Goal: Information Seeking & Learning: Learn about a topic

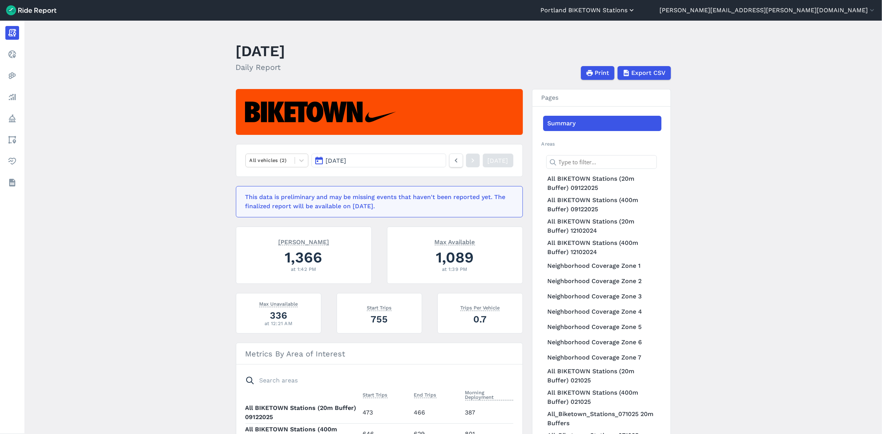
click at [635, 8] on button "Portland BIKETOWN Stations" at bounding box center [587, 10] width 95 height 9
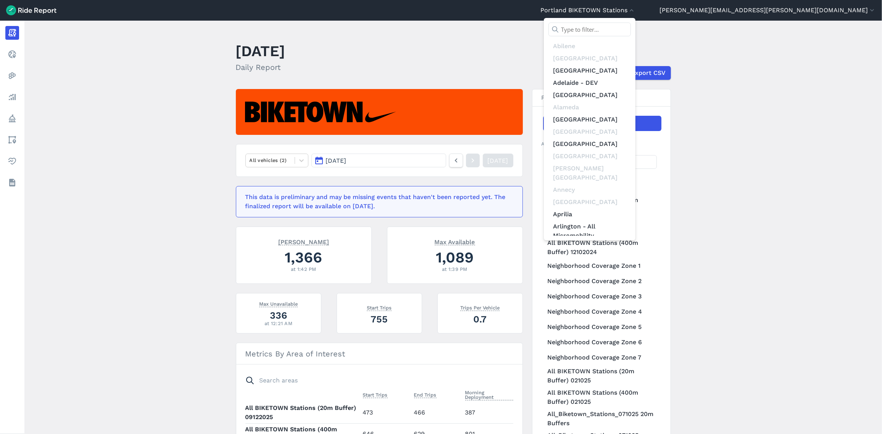
click at [631, 31] on input "text" at bounding box center [589, 30] width 82 height 14
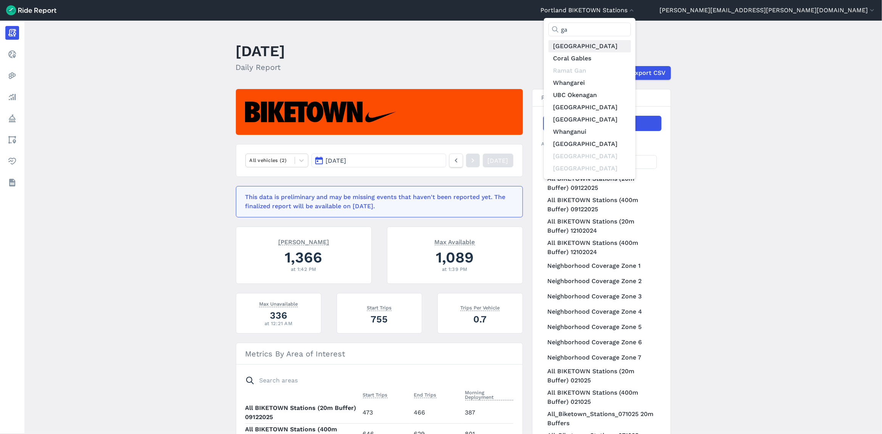
type input "ga"
click at [631, 44] on link "[GEOGRAPHIC_DATA]" at bounding box center [589, 46] width 82 height 12
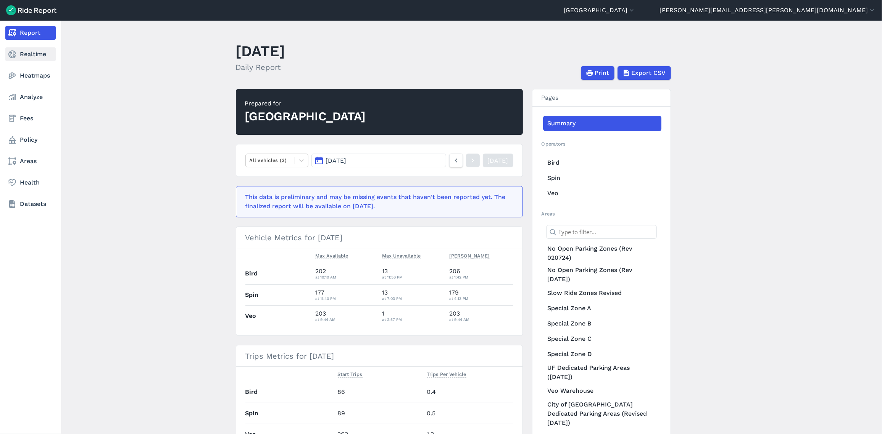
click at [21, 55] on link "Realtime" at bounding box center [30, 54] width 50 height 14
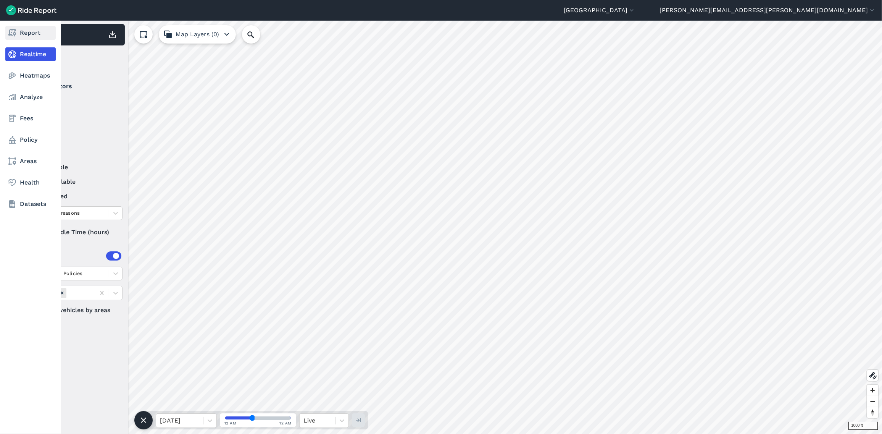
click at [14, 31] on use at bounding box center [12, 33] width 8 height 8
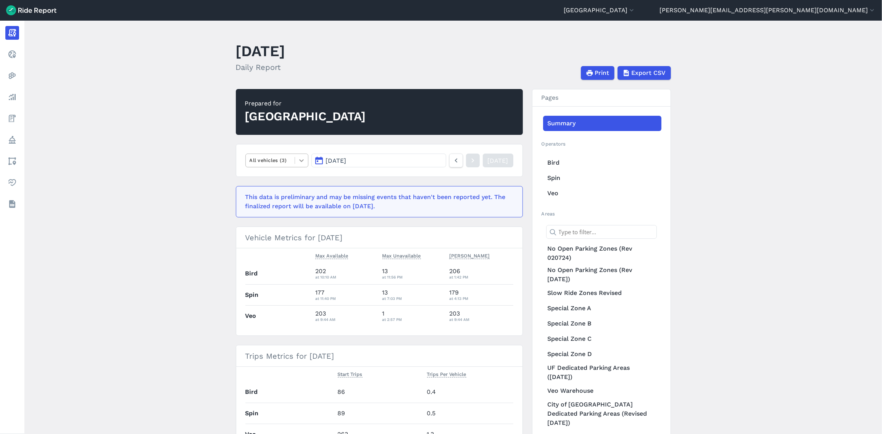
click at [304, 160] on icon at bounding box center [302, 160] width 8 height 8
click at [199, 173] on main "[DATE] Daily Report Print Export CSV Prepared for Gainesville Select is focused…" at bounding box center [452, 227] width 857 height 413
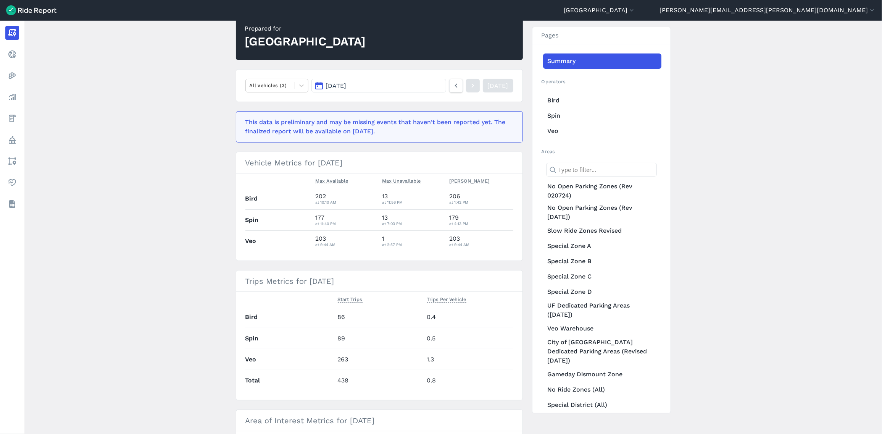
scroll to position [81, 0]
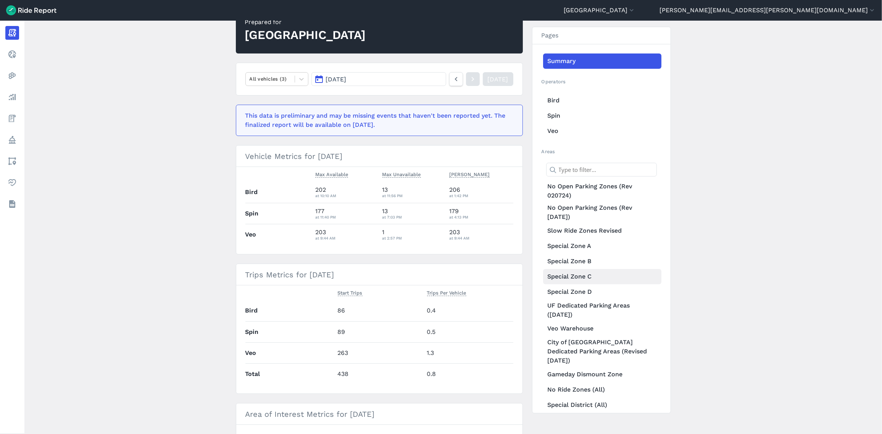
click at [561, 276] on link "Special Zone C" at bounding box center [602, 276] width 118 height 15
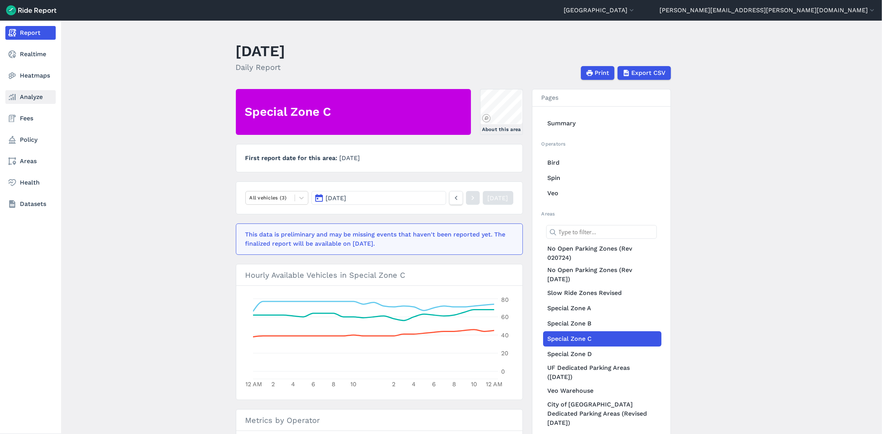
click at [13, 97] on use at bounding box center [12, 97] width 7 height 6
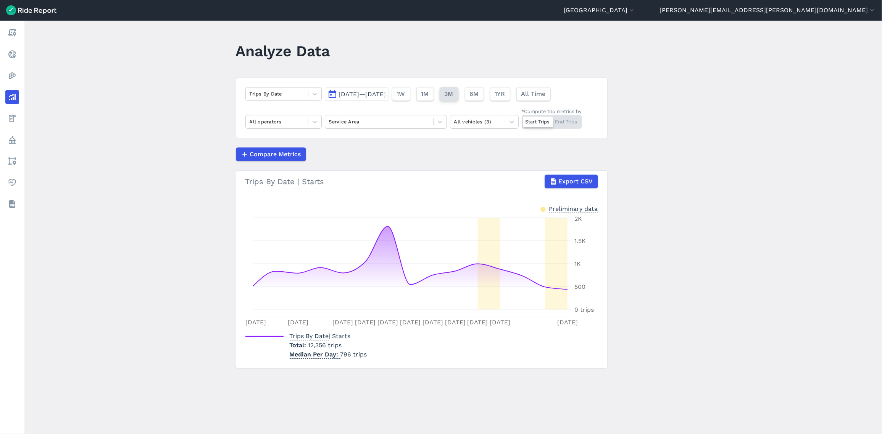
click at [453, 91] on span "3M" at bounding box center [449, 93] width 9 height 9
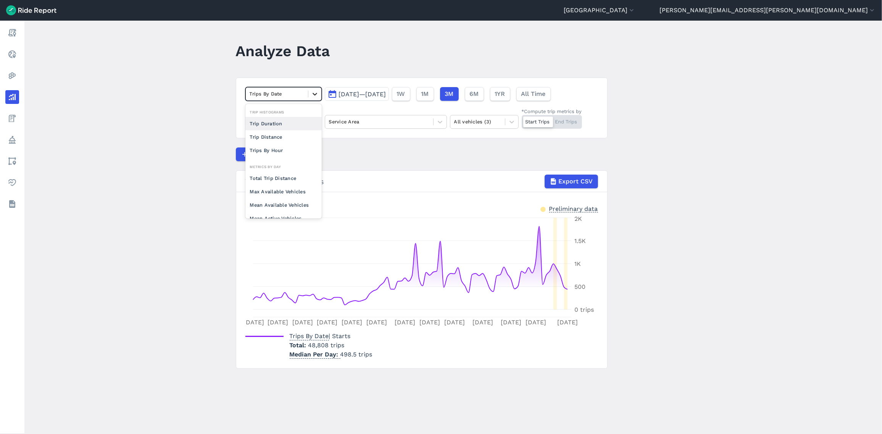
click at [316, 93] on icon at bounding box center [315, 94] width 8 height 8
click at [317, 91] on icon at bounding box center [315, 94] width 8 height 8
click at [291, 146] on div "Trips By Hour" at bounding box center [283, 149] width 76 height 13
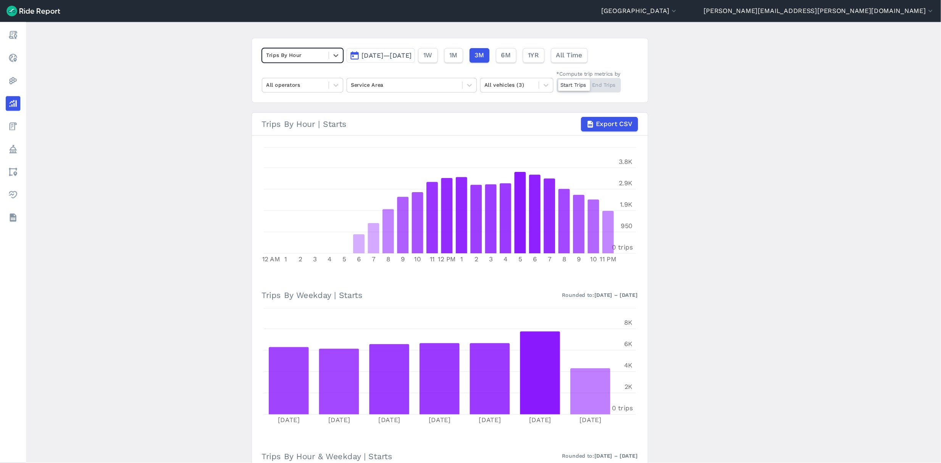
scroll to position [43, 0]
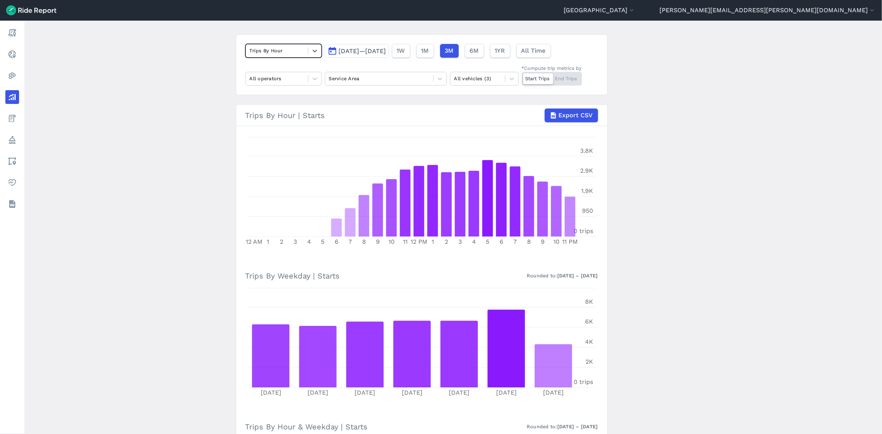
click at [682, 266] on main "Analyze Data option Trips By Hour, selected. Select is focused ,type to refine …" at bounding box center [452, 227] width 857 height 413
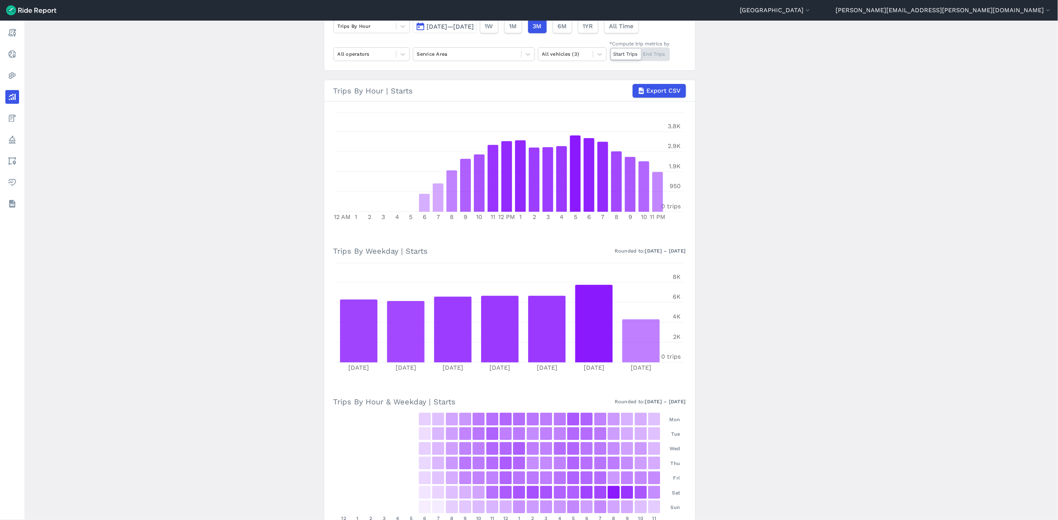
scroll to position [70, 0]
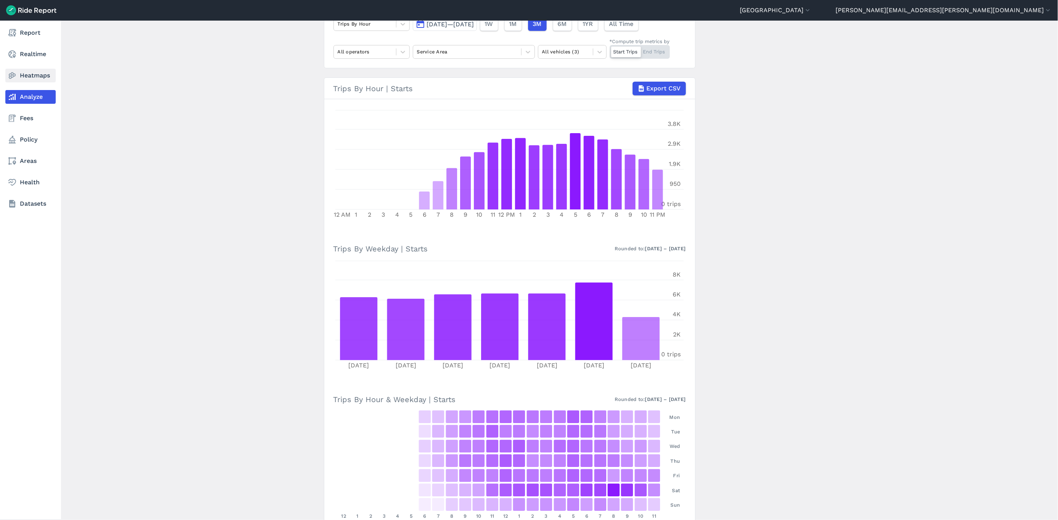
click at [17, 73] on link "Heatmaps" at bounding box center [30, 76] width 50 height 14
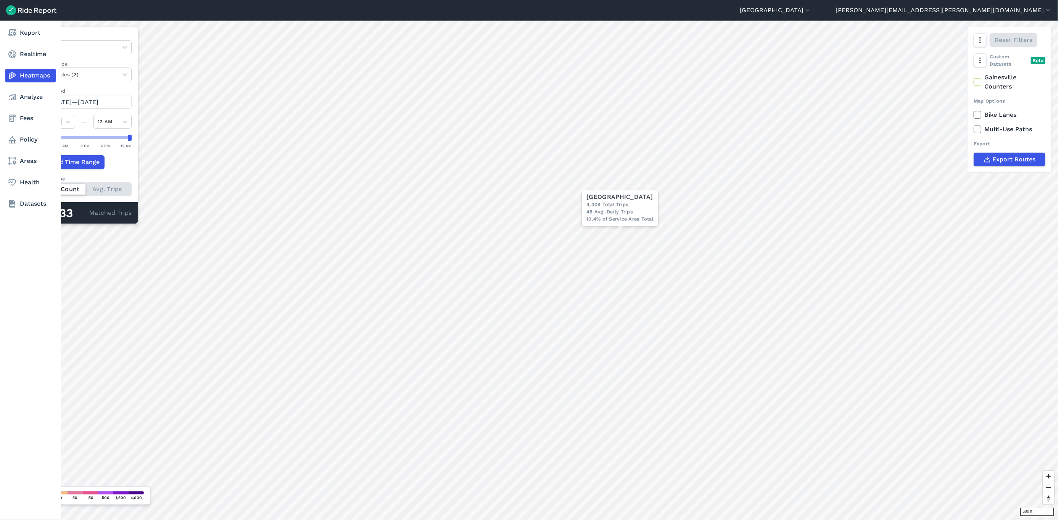
click at [12, 73] on icon at bounding box center [12, 75] width 9 height 9
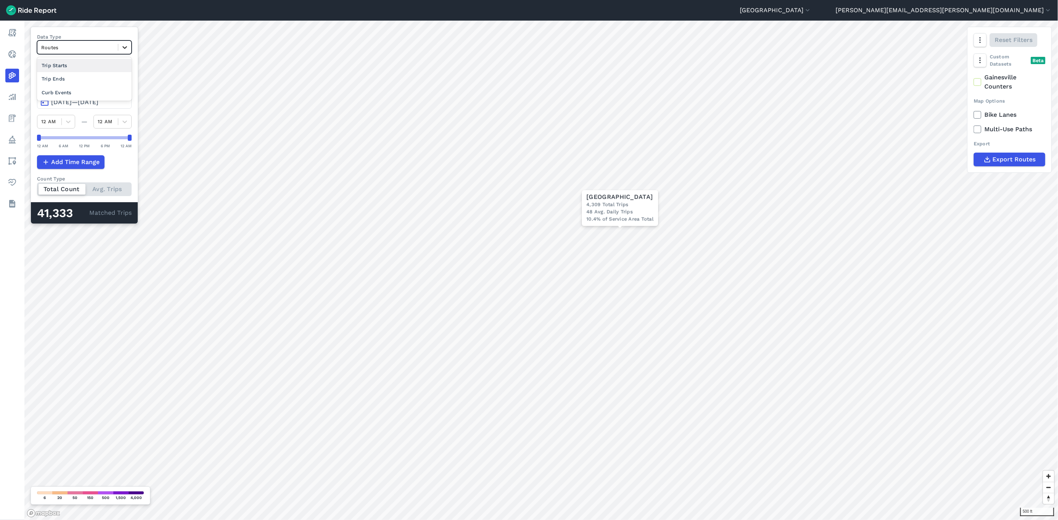
click at [125, 49] on icon at bounding box center [125, 48] width 8 height 8
click at [119, 62] on div "Trip Starts" at bounding box center [84, 65] width 95 height 13
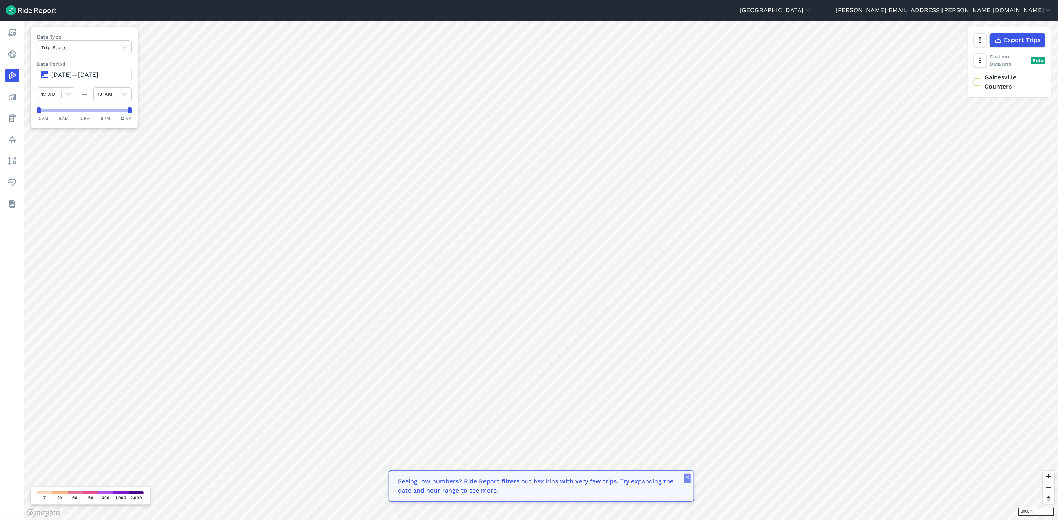
click at [687, 433] on icon "button" at bounding box center [688, 477] width 6 height 6
click at [125, 45] on icon at bounding box center [125, 48] width 8 height 8
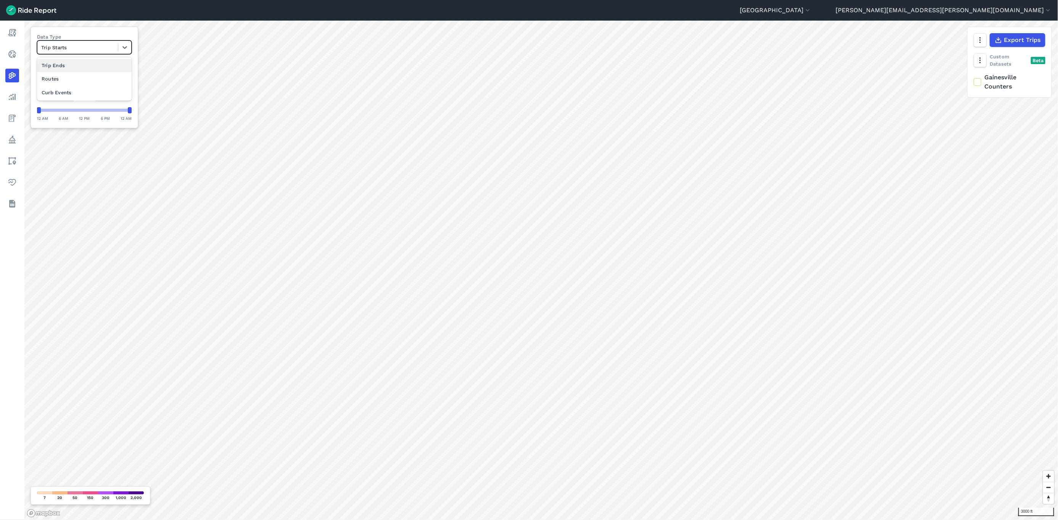
click at [107, 64] on div "Trip Ends" at bounding box center [84, 65] width 95 height 13
click at [128, 48] on icon at bounding box center [125, 48] width 8 height 8
click at [96, 89] on div "Curb Events" at bounding box center [84, 92] width 95 height 13
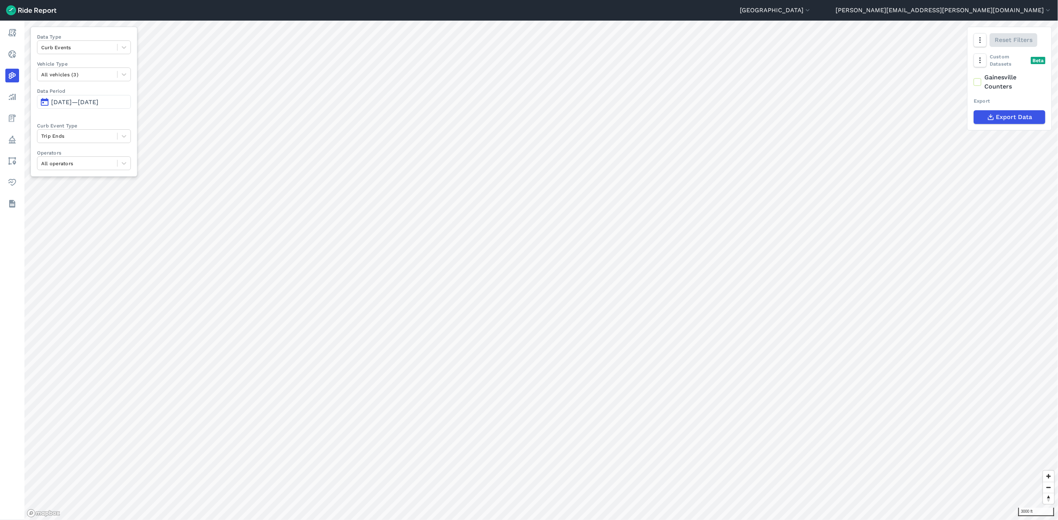
click at [98, 102] on span "[DATE]—[DATE]" at bounding box center [74, 101] width 47 height 7
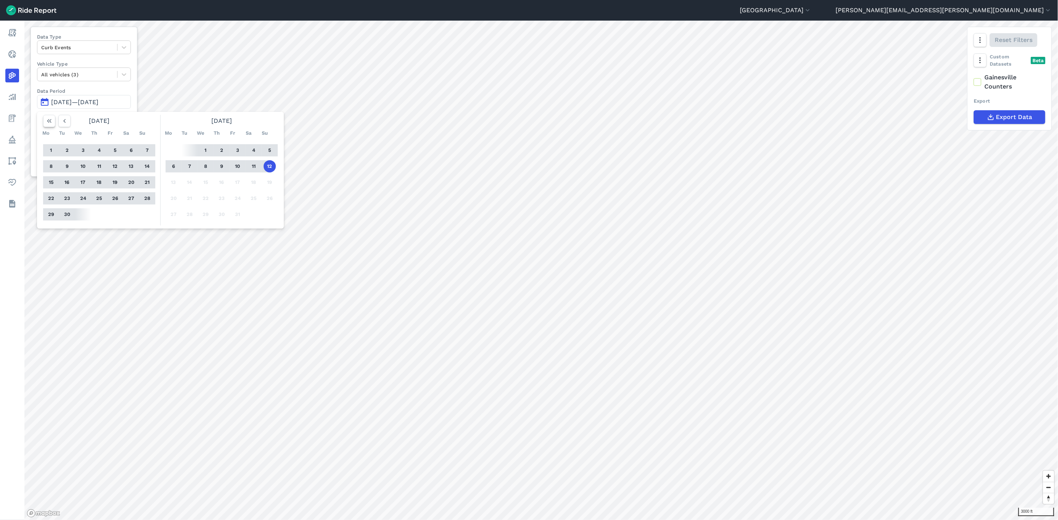
click at [46, 120] on icon "button" at bounding box center [49, 121] width 8 height 8
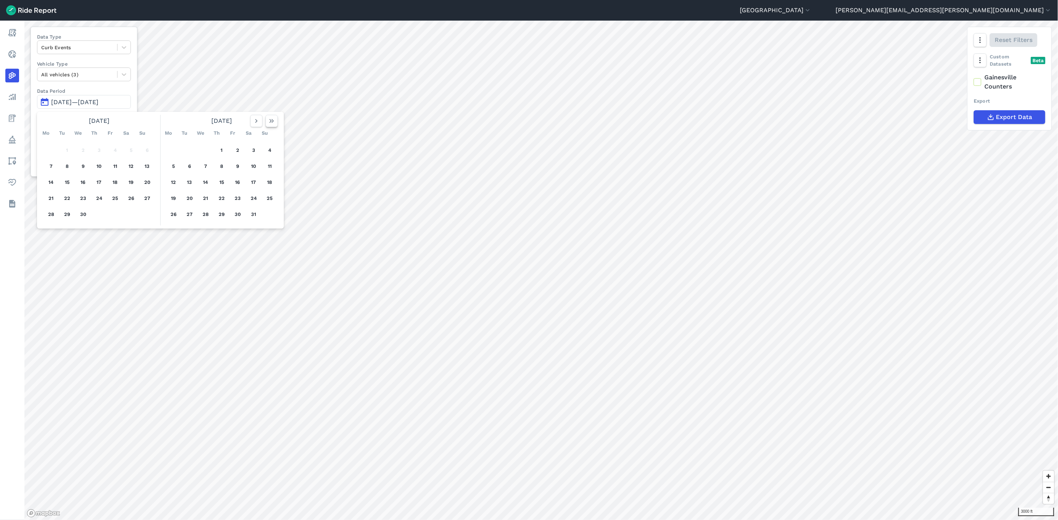
click at [273, 126] on button "button" at bounding box center [272, 121] width 12 height 12
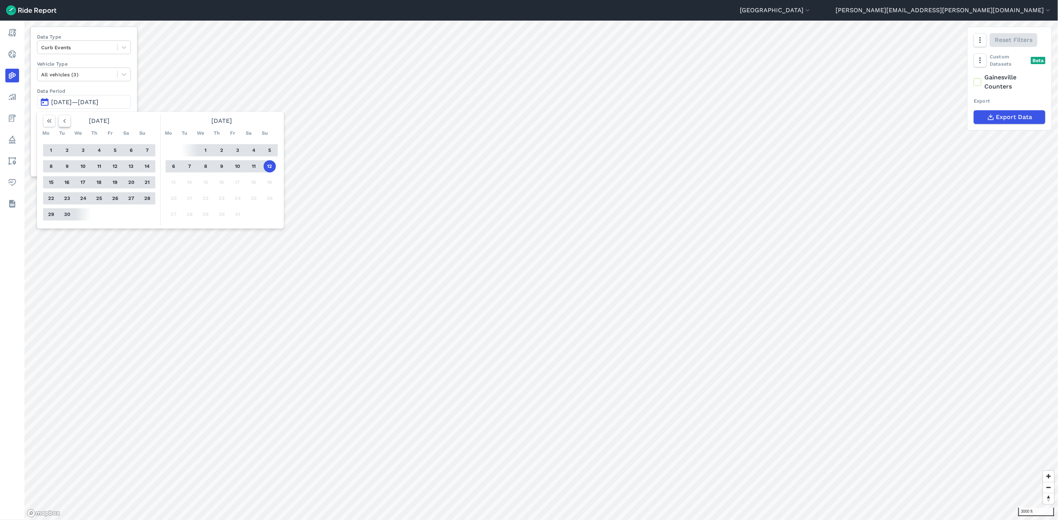
click at [67, 121] on icon "button" at bounding box center [65, 121] width 8 height 8
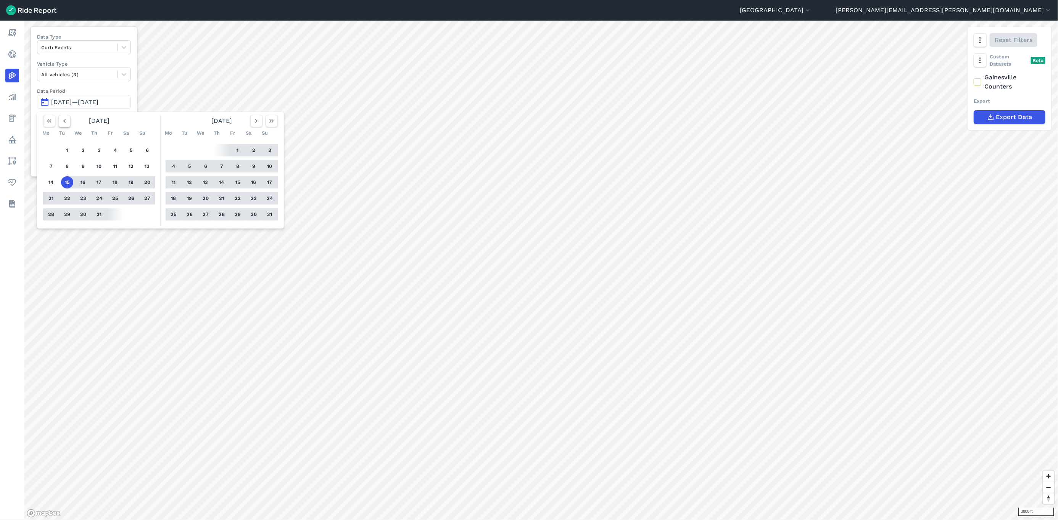
click at [67, 121] on icon "button" at bounding box center [65, 121] width 8 height 8
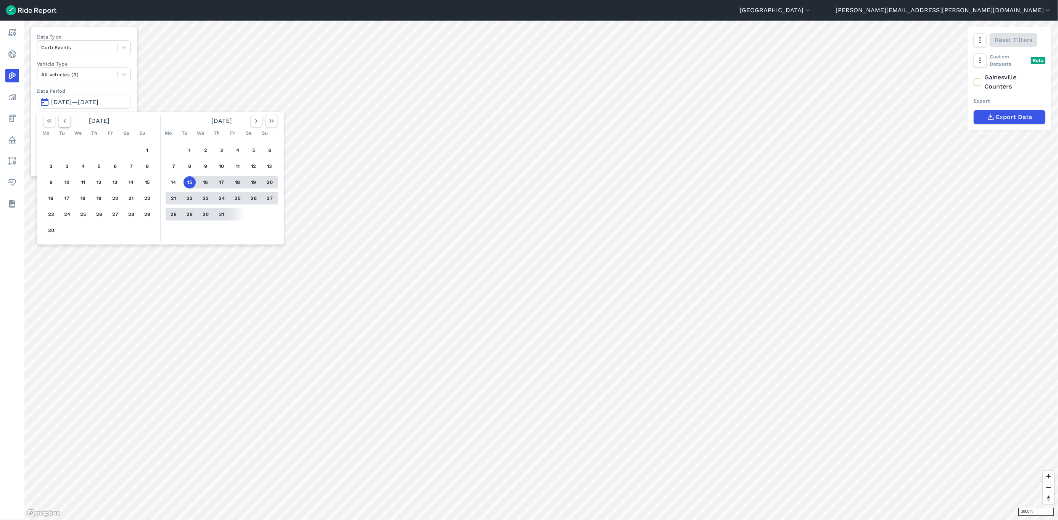
click at [67, 121] on icon "button" at bounding box center [65, 121] width 8 height 8
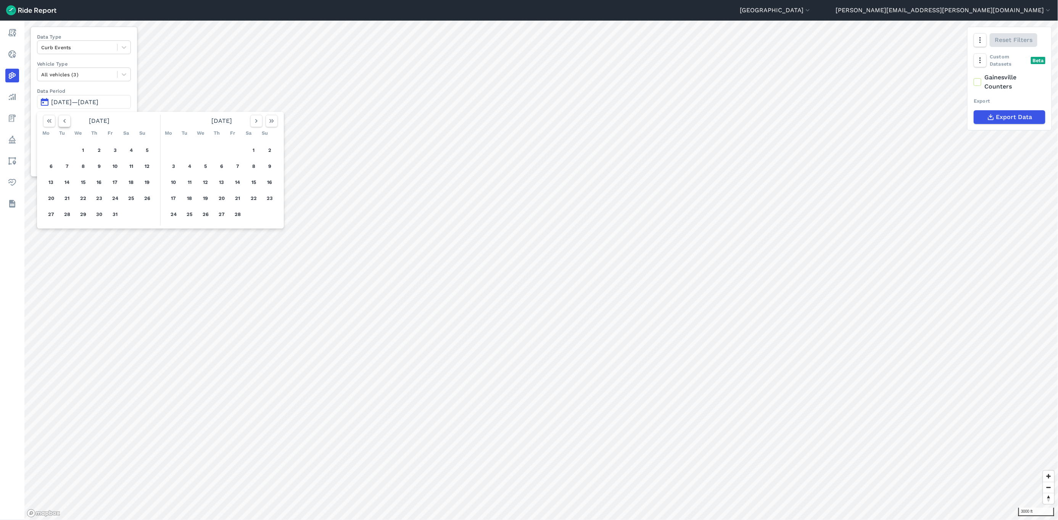
click at [67, 121] on icon "button" at bounding box center [65, 121] width 8 height 8
click at [257, 120] on icon "button" at bounding box center [257, 121] width 8 height 8
click at [84, 151] on button "1" at bounding box center [83, 150] width 12 height 12
click at [257, 118] on icon "button" at bounding box center [257, 121] width 8 height 8
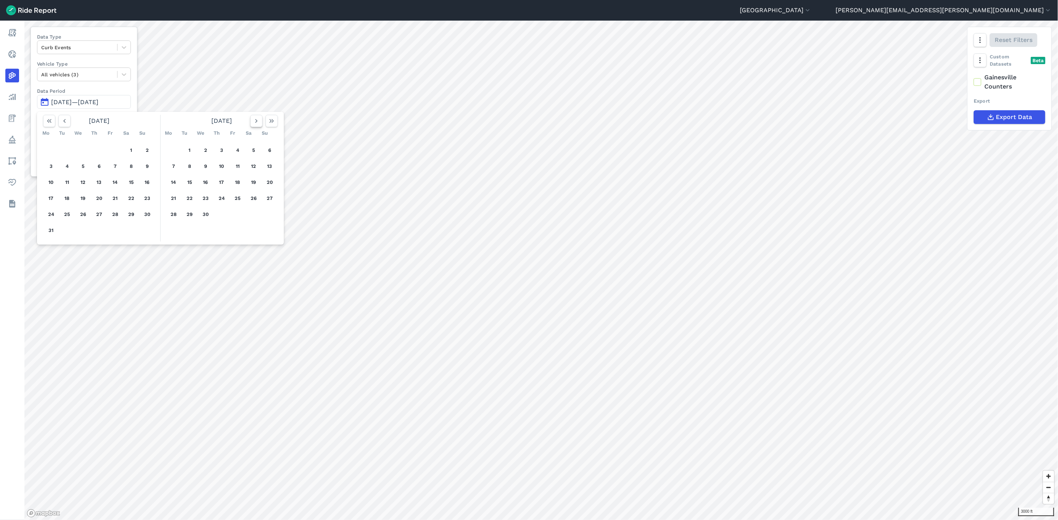
click at [257, 118] on icon "button" at bounding box center [257, 121] width 8 height 8
click at [271, 121] on use "button" at bounding box center [271, 121] width 5 height 4
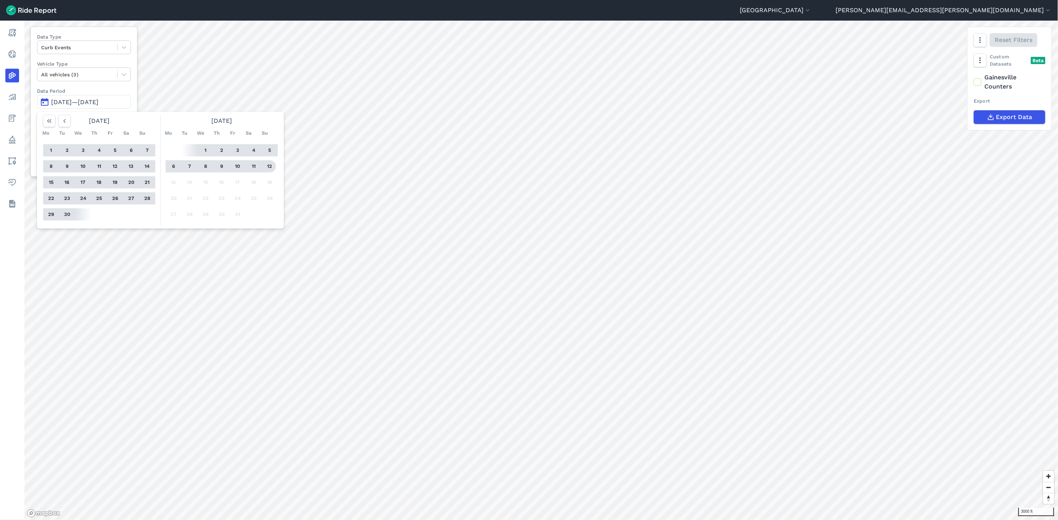
click at [272, 168] on button "12" at bounding box center [270, 166] width 12 height 12
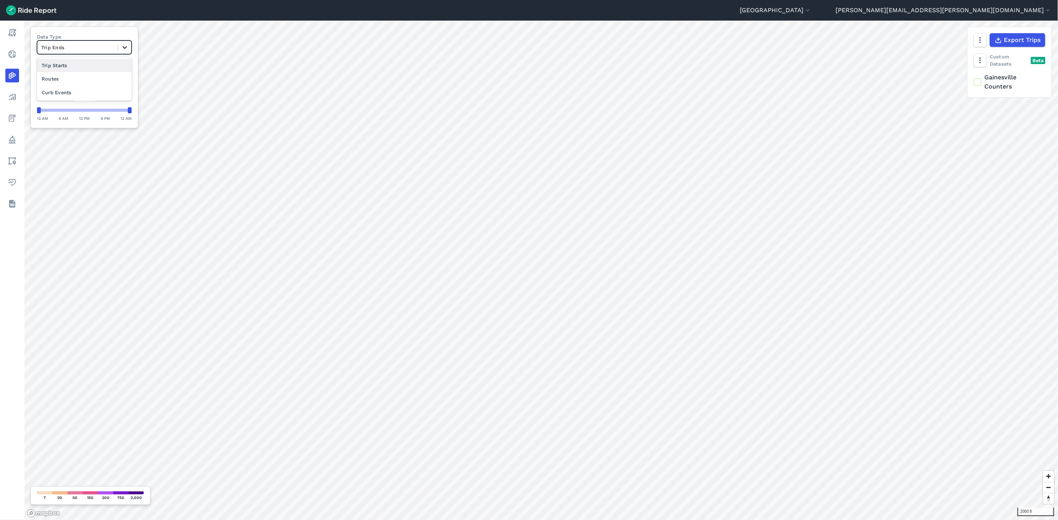
click at [122, 48] on icon at bounding box center [125, 48] width 8 height 8
click at [94, 90] on div "Curb Events" at bounding box center [84, 92] width 95 height 13
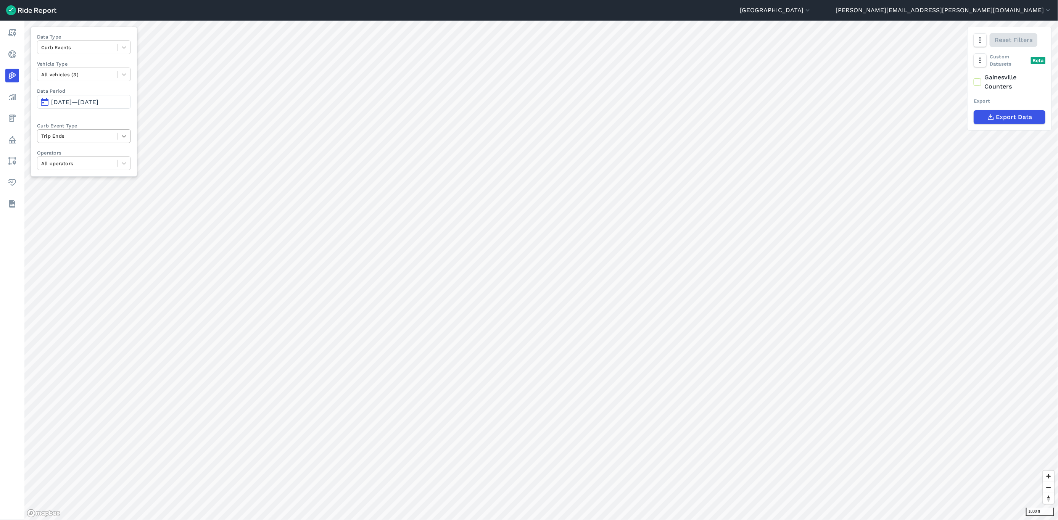
click at [121, 137] on icon at bounding box center [124, 136] width 8 height 8
click at [110, 154] on div "Trip Starts" at bounding box center [84, 154] width 94 height 13
click at [882, 39] on icon "button" at bounding box center [980, 40] width 8 height 8
click at [882, 126] on label "Heatmap" at bounding box center [940, 121] width 45 height 16
click at [882, 43] on input "Heatmap" at bounding box center [918, 40] width 0 height 5
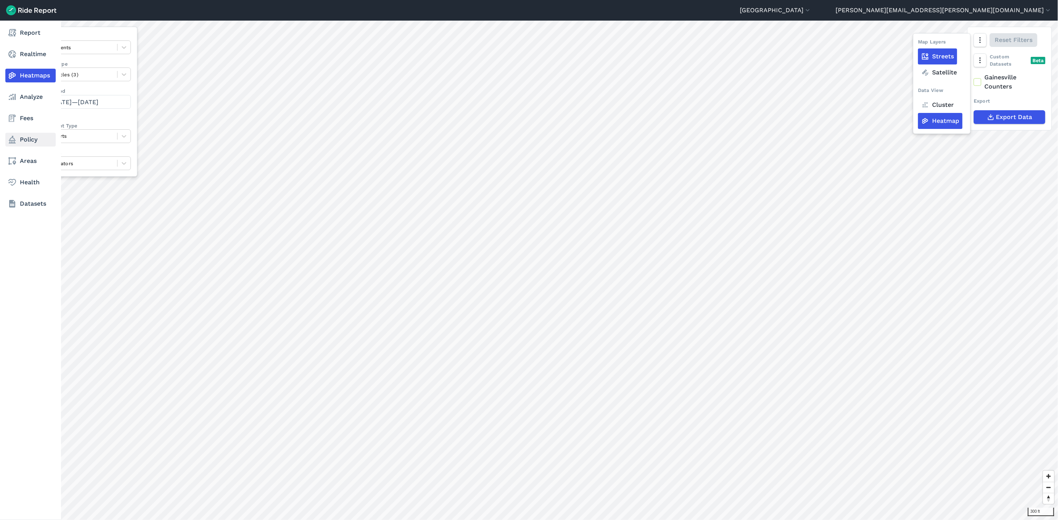
click at [15, 141] on icon at bounding box center [12, 139] width 9 height 9
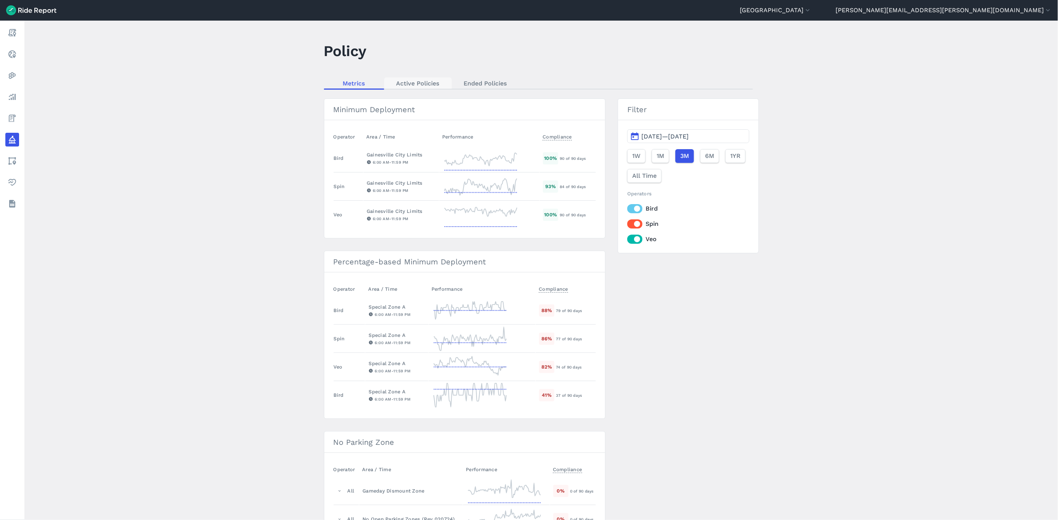
click at [425, 80] on link "Active Policies" at bounding box center [418, 82] width 68 height 11
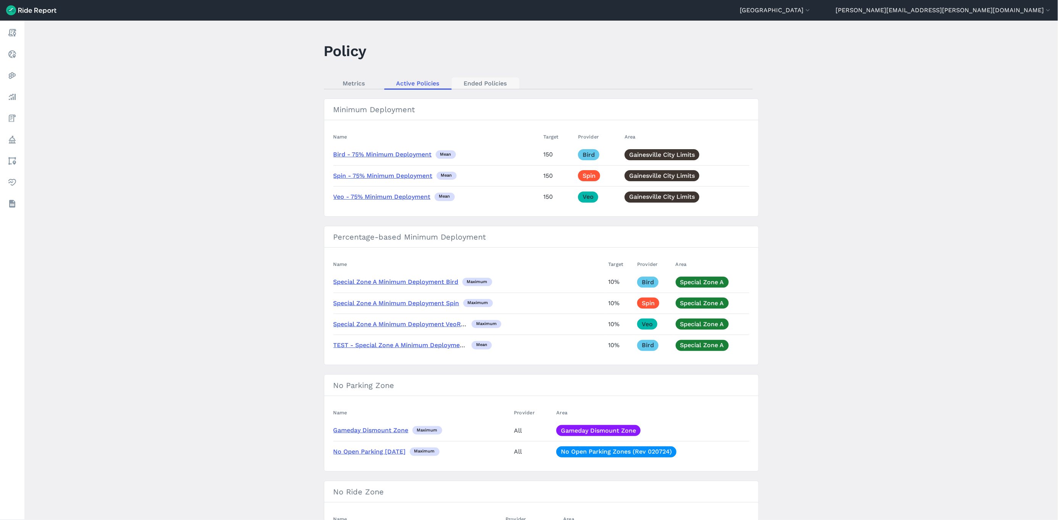
click at [493, 85] on link "Ended Policies" at bounding box center [486, 82] width 68 height 11
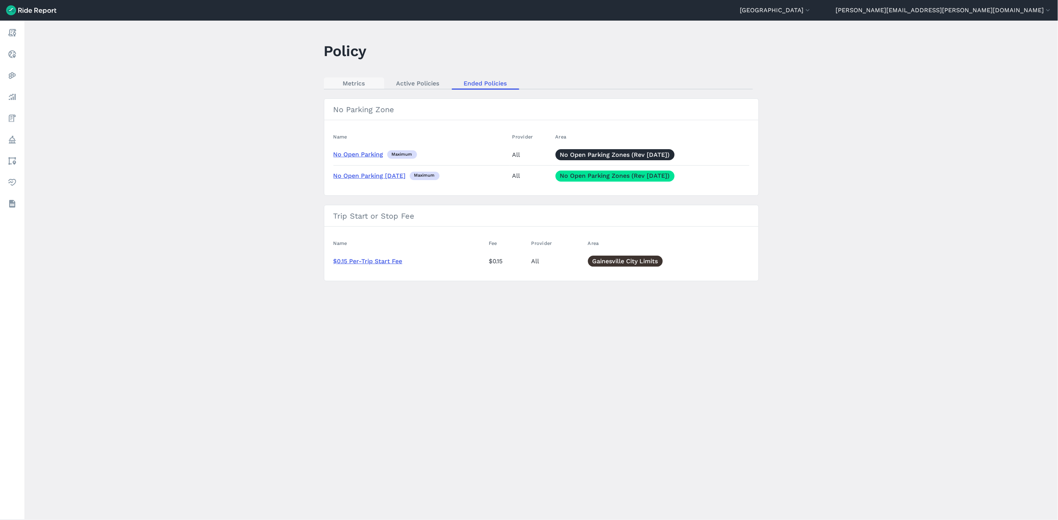
click at [356, 79] on link "Metrics" at bounding box center [354, 82] width 60 height 11
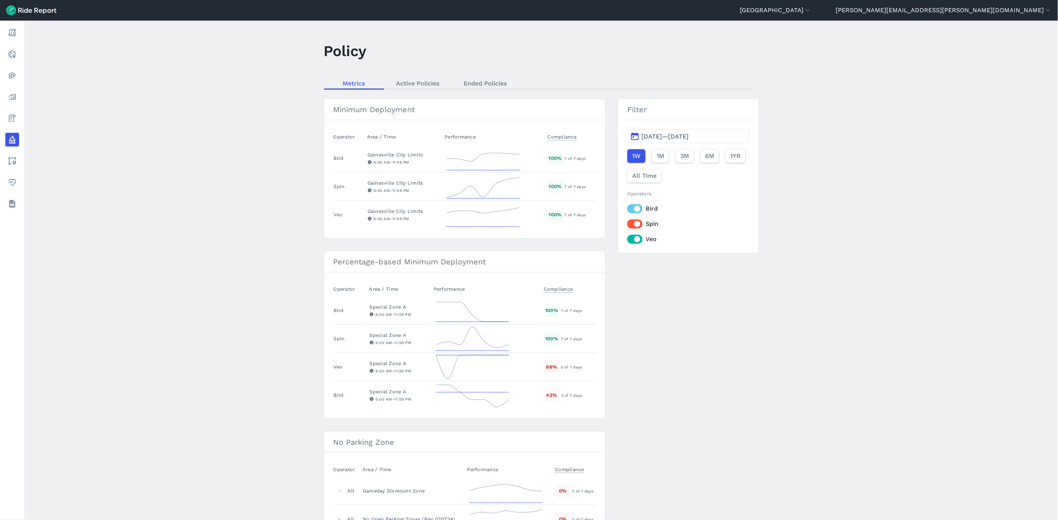
click at [24, 10] on img at bounding box center [31, 10] width 50 height 10
click at [259, 229] on main "Policy Metrics Active Policies Ended Policies Minimum Deployment Operator Area …" at bounding box center [541, 271] width 1034 height 500
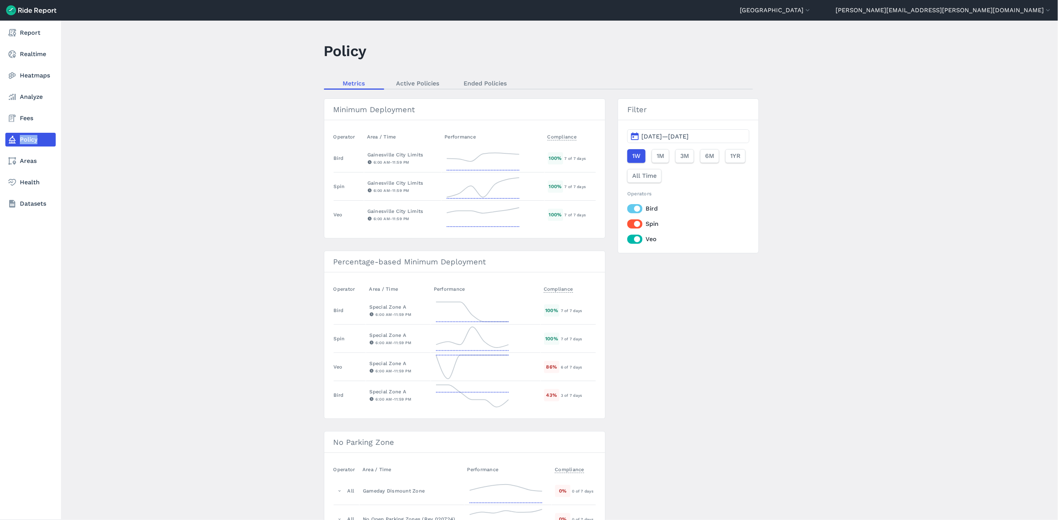
click at [15, 139] on icon at bounding box center [12, 139] width 9 height 9
click at [26, 158] on link "Areas" at bounding box center [30, 161] width 50 height 14
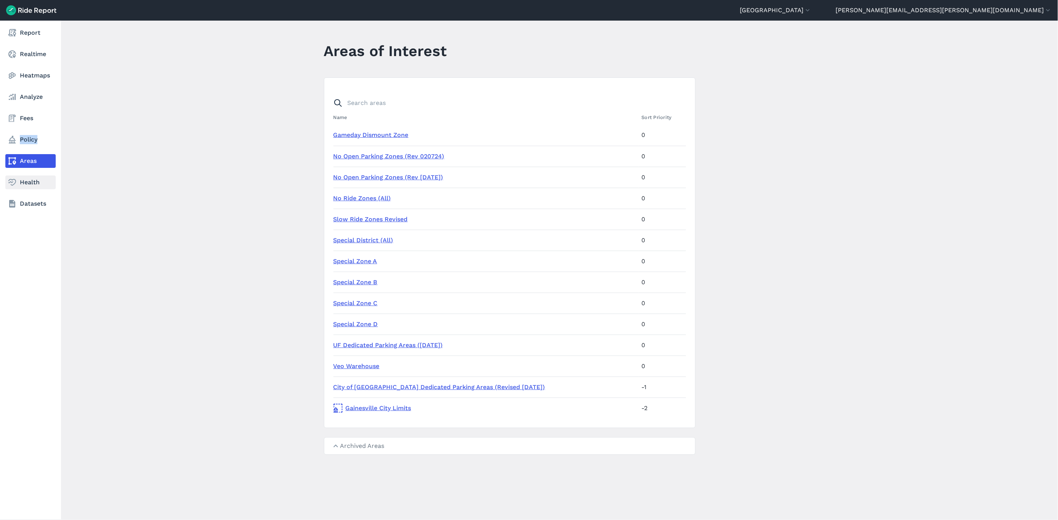
click at [28, 183] on link "Health" at bounding box center [30, 183] width 50 height 14
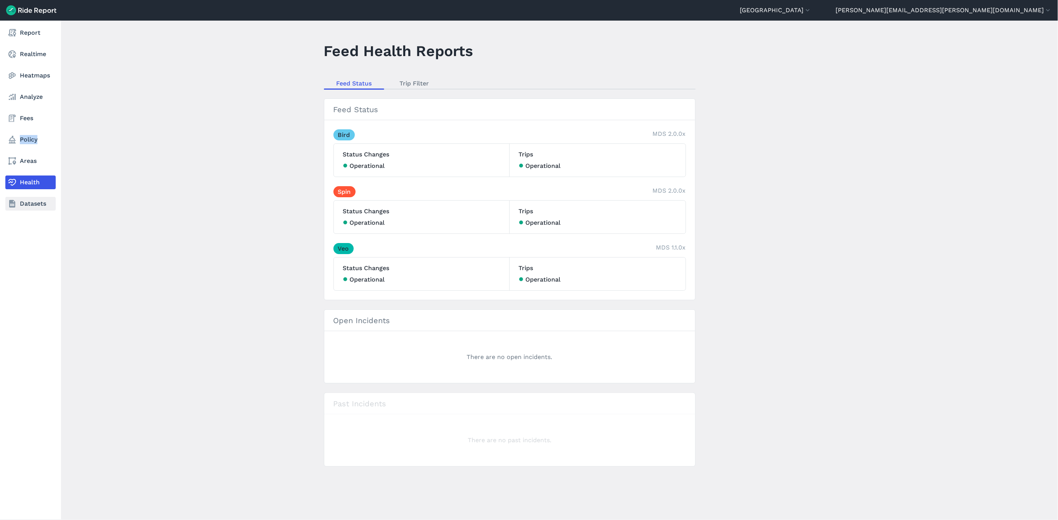
click at [32, 206] on link "Datasets" at bounding box center [30, 204] width 50 height 14
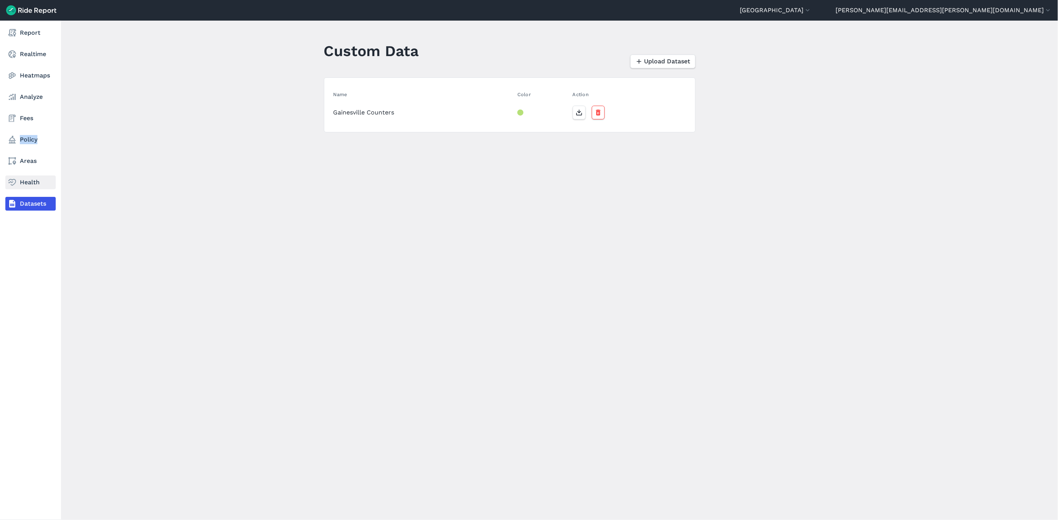
click at [32, 182] on link "Health" at bounding box center [30, 183] width 50 height 14
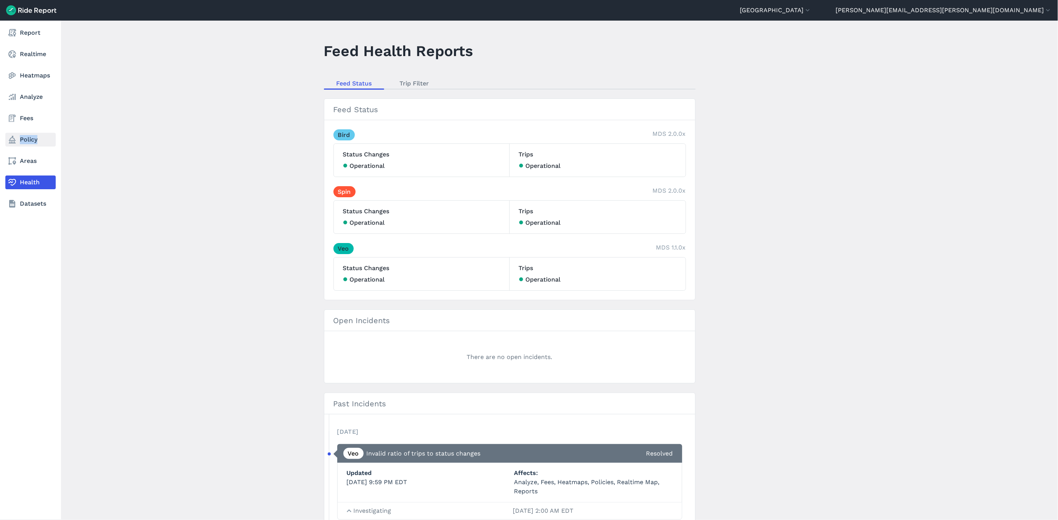
click at [28, 141] on link "Policy" at bounding box center [30, 140] width 50 height 14
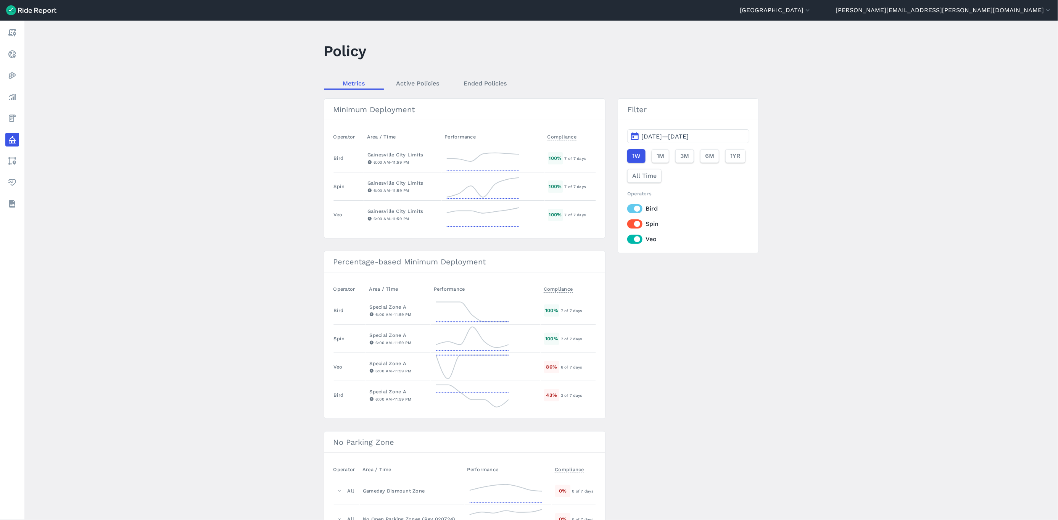
click at [161, 168] on main "Policy Metrics Active Policies Ended Policies Minimum Deployment Operator Area …" at bounding box center [541, 271] width 1034 height 500
click at [882, 10] on use "button" at bounding box center [1048, 10] width 4 height 2
click at [882, 10] on div at bounding box center [529, 260] width 1058 height 520
click at [812, 11] on icon "button" at bounding box center [808, 10] width 8 height 8
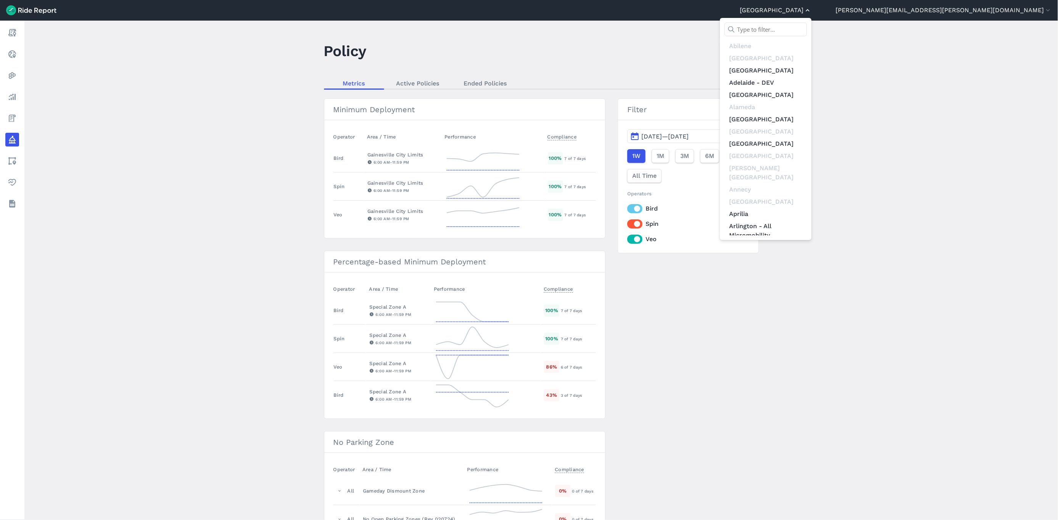
click at [882, 11] on div at bounding box center [529, 260] width 1058 height 520
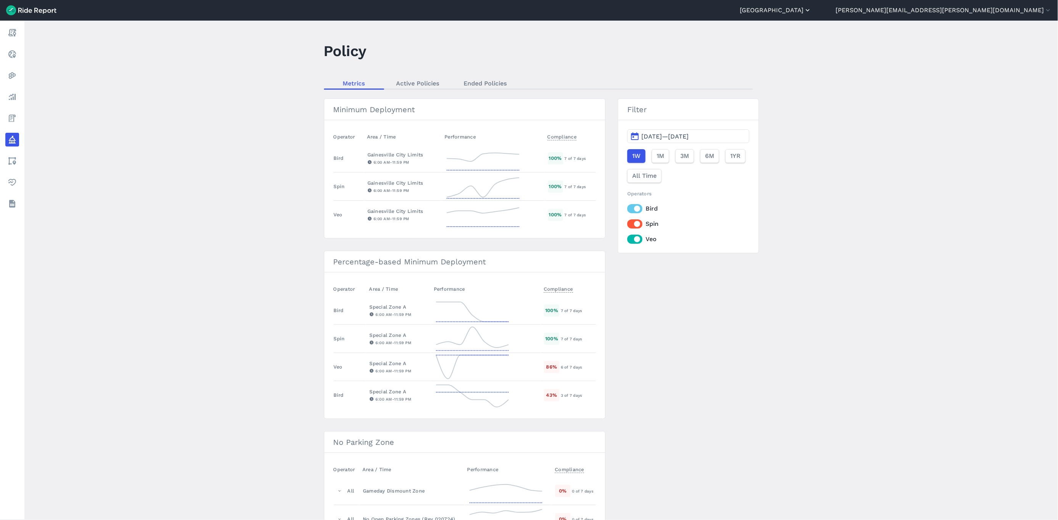
click at [812, 11] on icon "button" at bounding box center [808, 10] width 8 height 8
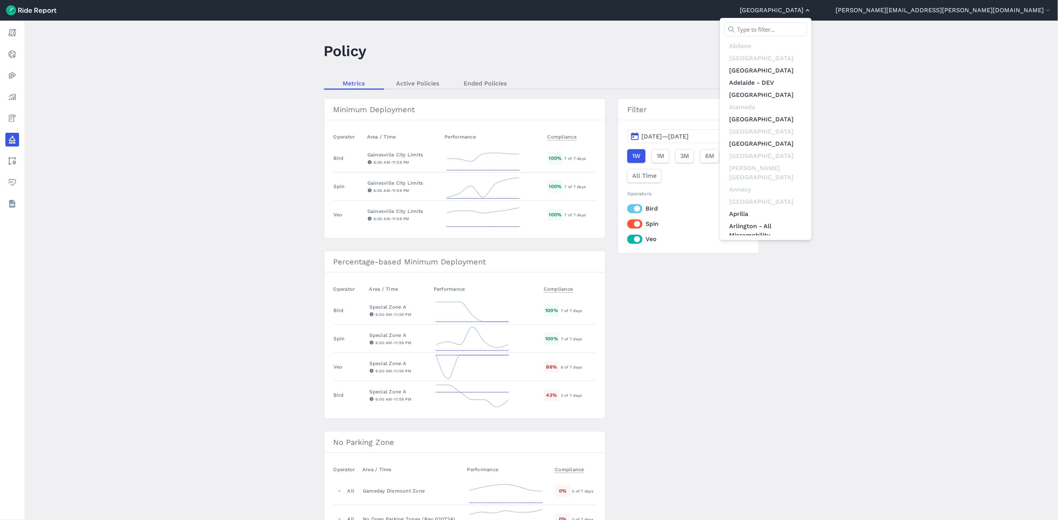
click at [882, 11] on div at bounding box center [529, 260] width 1058 height 520
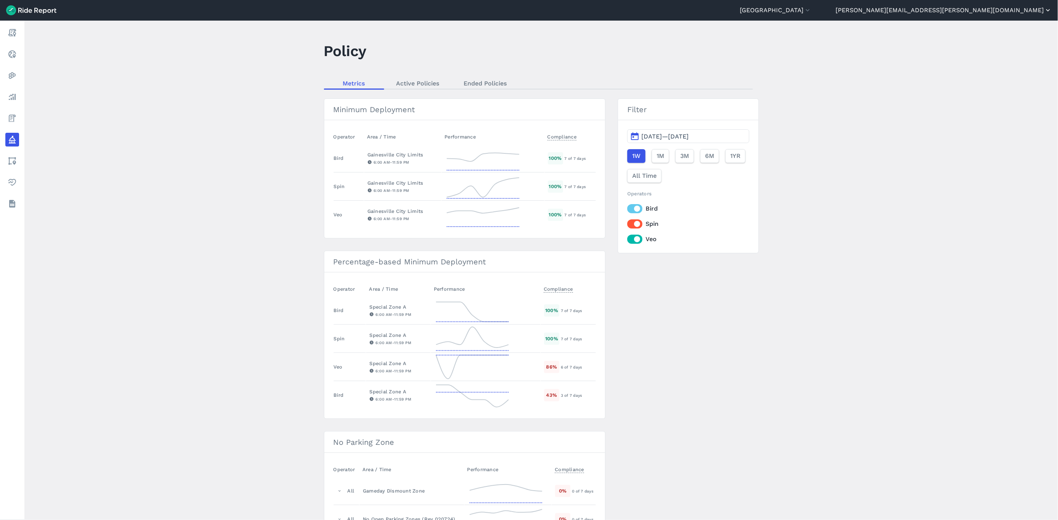
click at [882, 11] on button "[PERSON_NAME][EMAIL_ADDRESS][PERSON_NAME][DOMAIN_NAME]" at bounding box center [944, 10] width 216 height 9
click at [882, 30] on link "Settings" at bounding box center [1006, 29] width 82 height 12
click at [812, 8] on icon "button" at bounding box center [808, 10] width 8 height 8
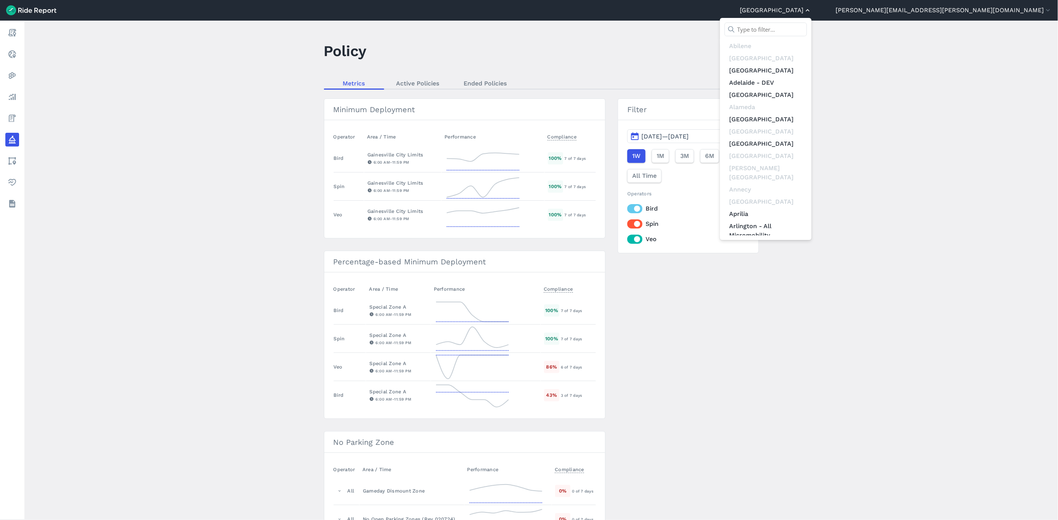
click at [882, 8] on div at bounding box center [529, 260] width 1058 height 520
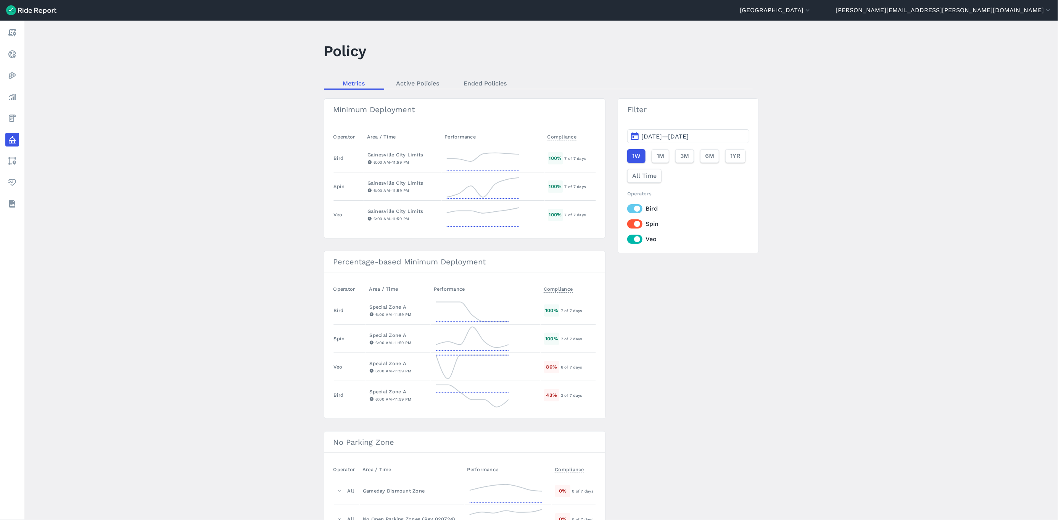
click at [359, 55] on h1 "Policy" at bounding box center [345, 50] width 43 height 21
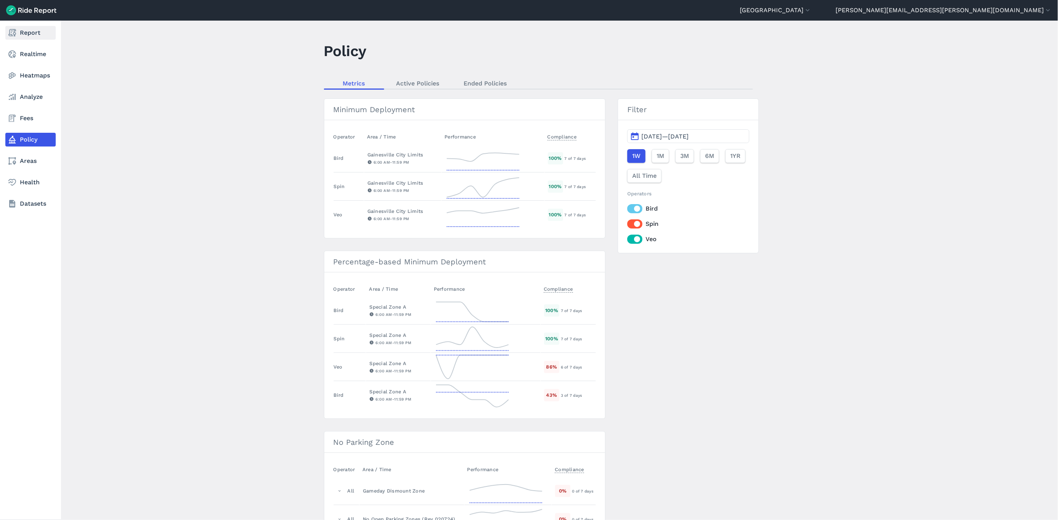
click at [29, 32] on link "Report" at bounding box center [30, 33] width 50 height 14
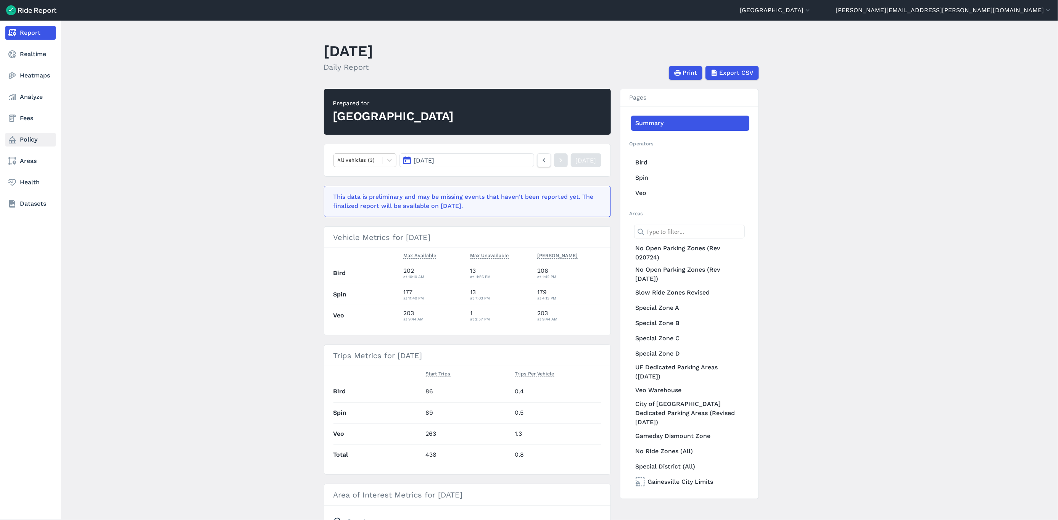
click at [30, 139] on link "Policy" at bounding box center [30, 140] width 50 height 14
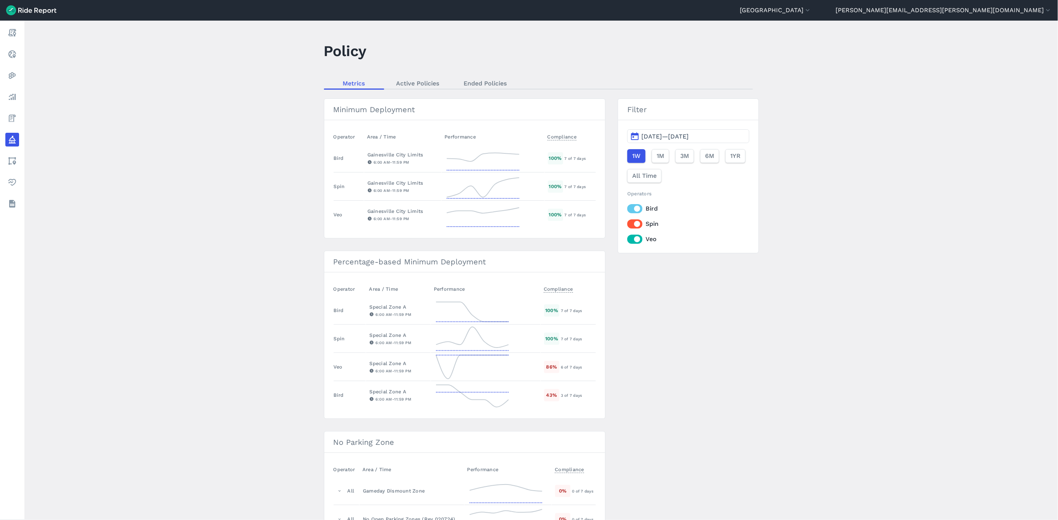
click at [376, 113] on h3 "Minimum Deployment" at bounding box center [464, 109] width 281 height 21
click at [416, 164] on div "6:00 AM - 11:59 PM" at bounding box center [402, 162] width 71 height 7
click at [665, 139] on span "[DATE]—[DATE]" at bounding box center [664, 136] width 47 height 7
click at [682, 159] on span "3M" at bounding box center [684, 155] width 9 height 9
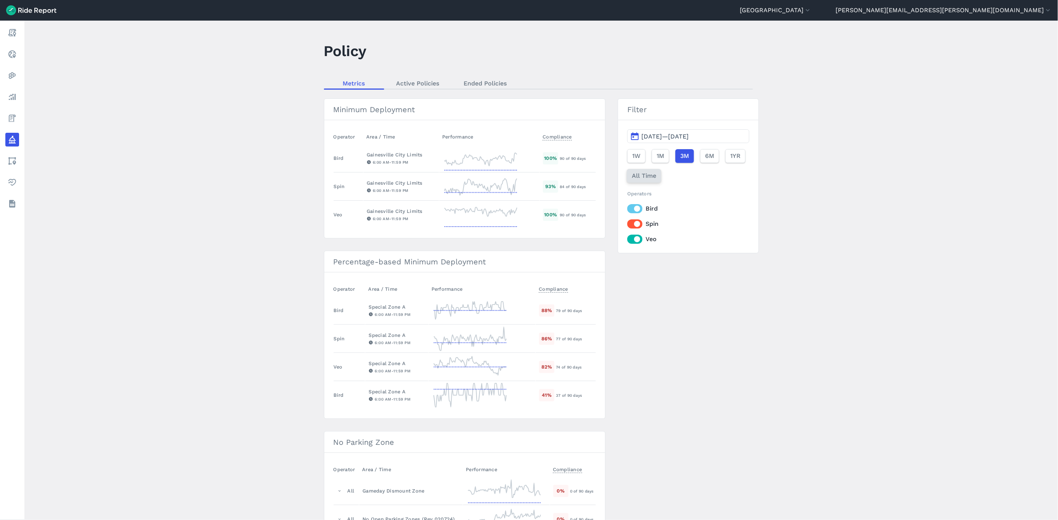
click at [649, 174] on span "All Time" at bounding box center [644, 175] width 24 height 9
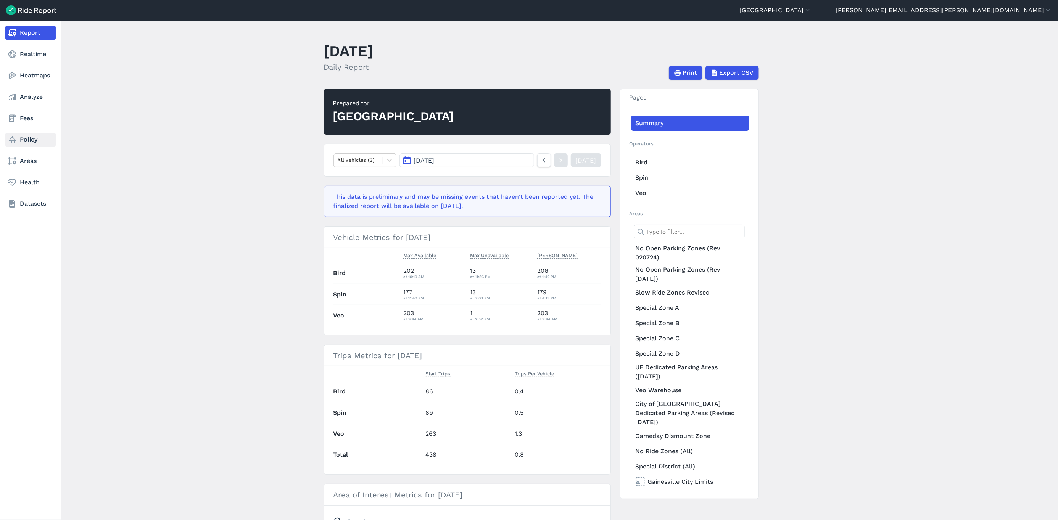
click at [17, 142] on link "Policy" at bounding box center [30, 140] width 50 height 14
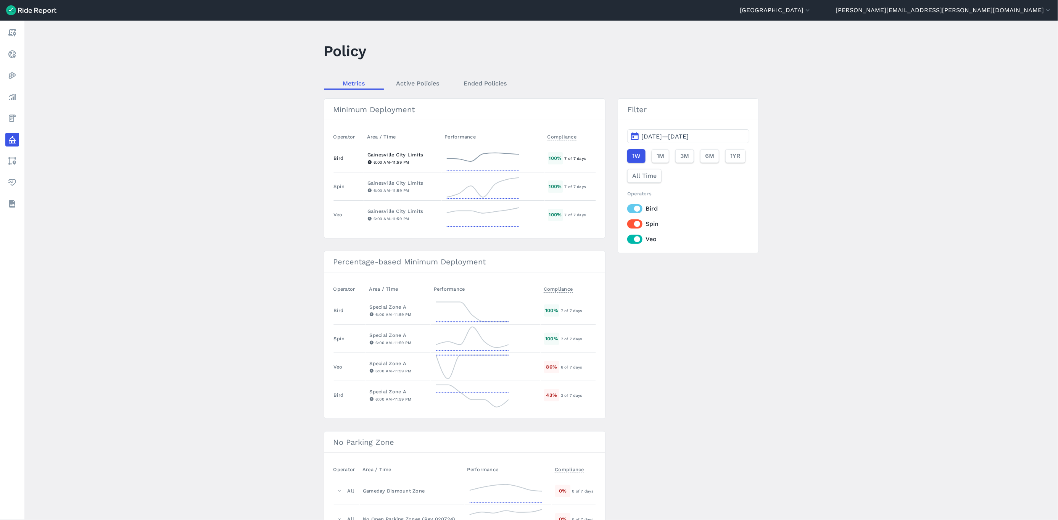
click at [387, 158] on div "Gainesville City Limits" at bounding box center [402, 154] width 71 height 7
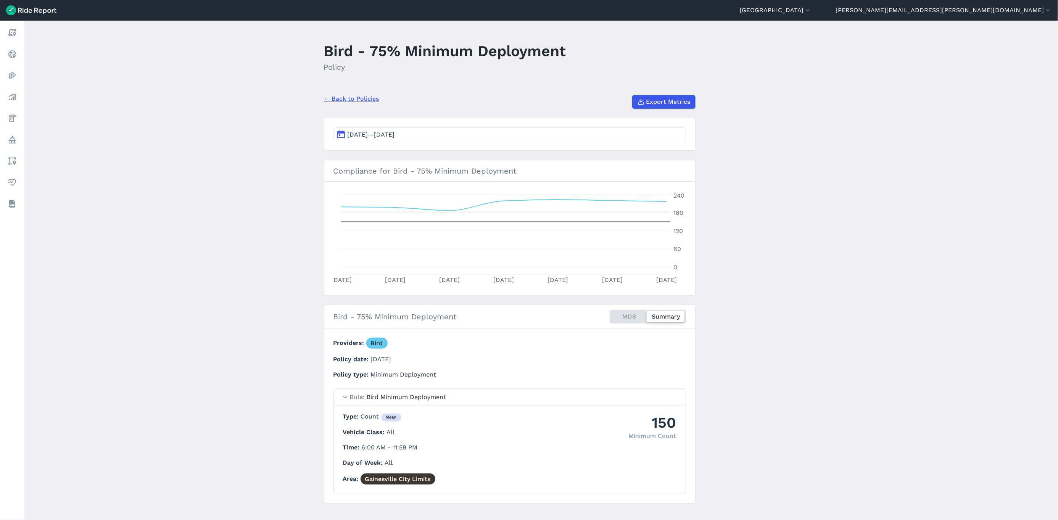
click at [388, 136] on span "[DATE]—[DATE]" at bounding box center [371, 134] width 47 height 7
click at [352, 93] on div "← Back to Policies Export Metrics" at bounding box center [510, 99] width 372 height 20
click at [352, 97] on link "← Back to Policies" at bounding box center [351, 98] width 55 height 9
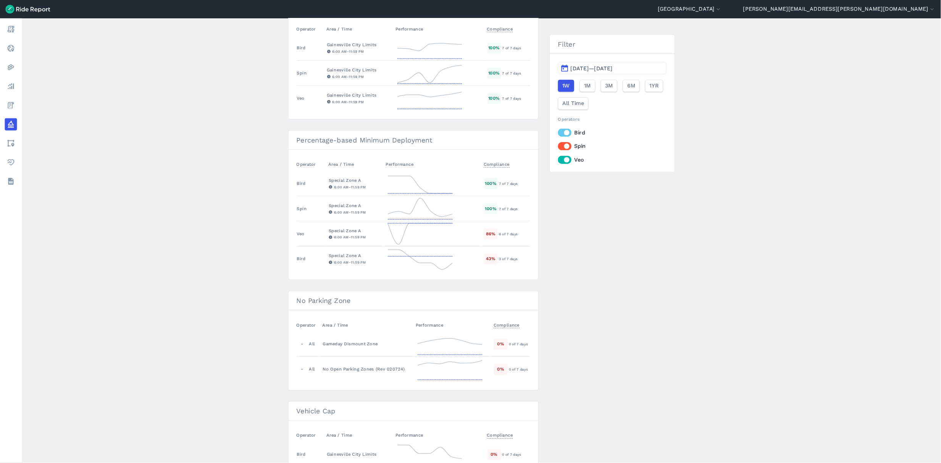
scroll to position [105, 0]
click at [382, 206] on div "Special Zone A" at bounding box center [398, 202] width 58 height 7
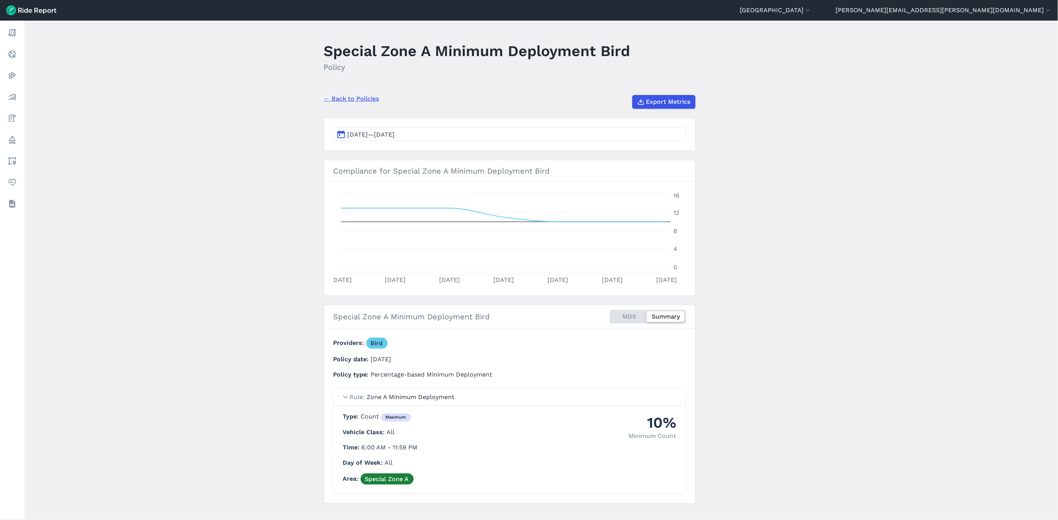
click at [454, 138] on button "[DATE]—[DATE]" at bounding box center [510, 134] width 353 height 14
click at [347, 181] on button "1" at bounding box center [348, 183] width 12 height 12
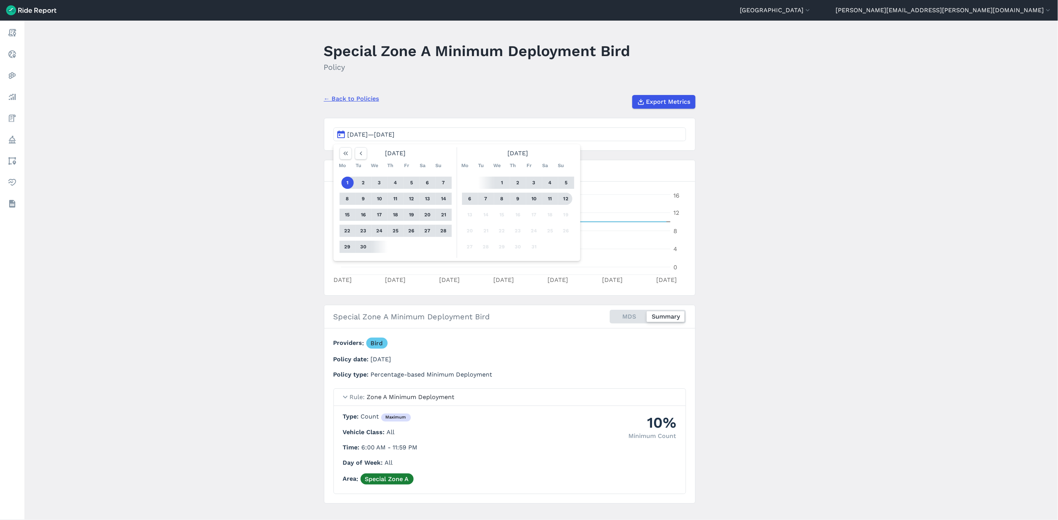
click at [563, 198] on button "12" at bounding box center [566, 199] width 12 height 12
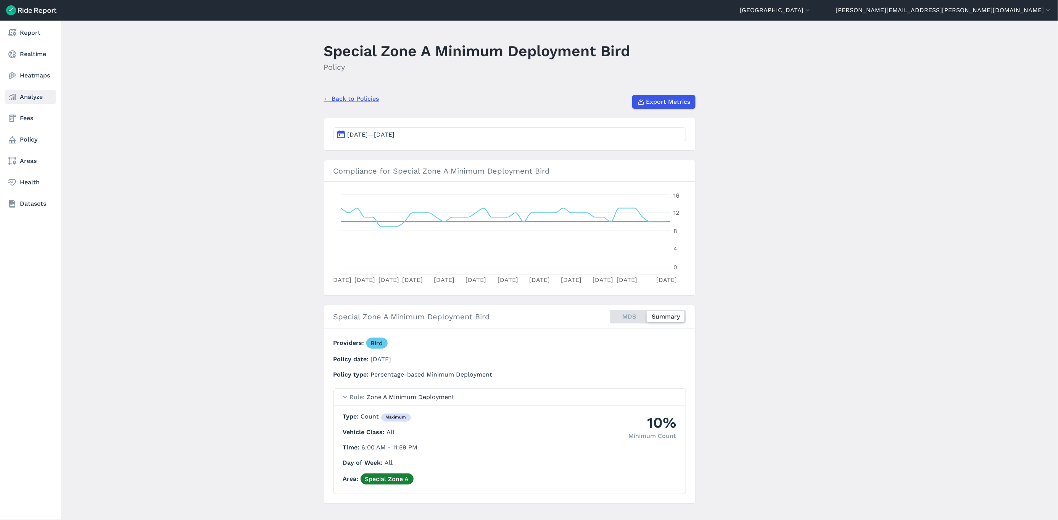
click at [16, 94] on icon at bounding box center [12, 96] width 9 height 9
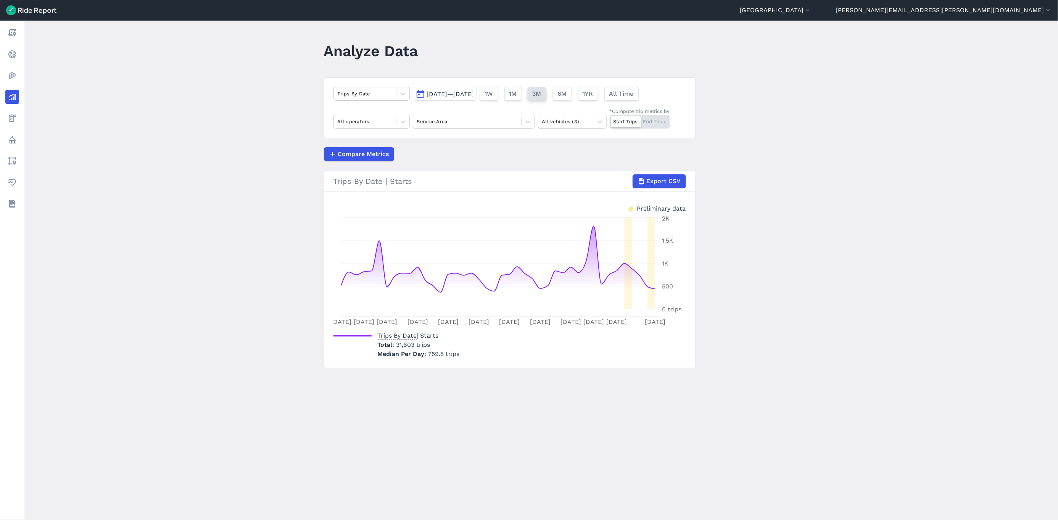
click at [541, 95] on span "3M" at bounding box center [537, 93] width 9 height 9
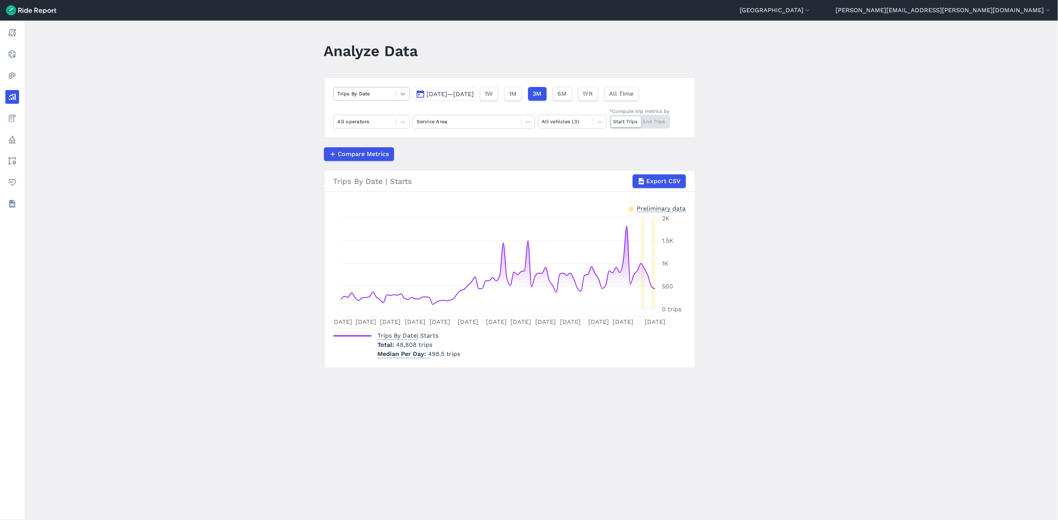
click at [403, 92] on icon at bounding box center [403, 94] width 8 height 8
click at [245, 139] on main "Analyze Data option Trips By Date, selected. Select is focused ,type to refine …" at bounding box center [541, 271] width 1034 height 500
click at [356, 151] on span "Compare Metrics" at bounding box center [363, 154] width 51 height 9
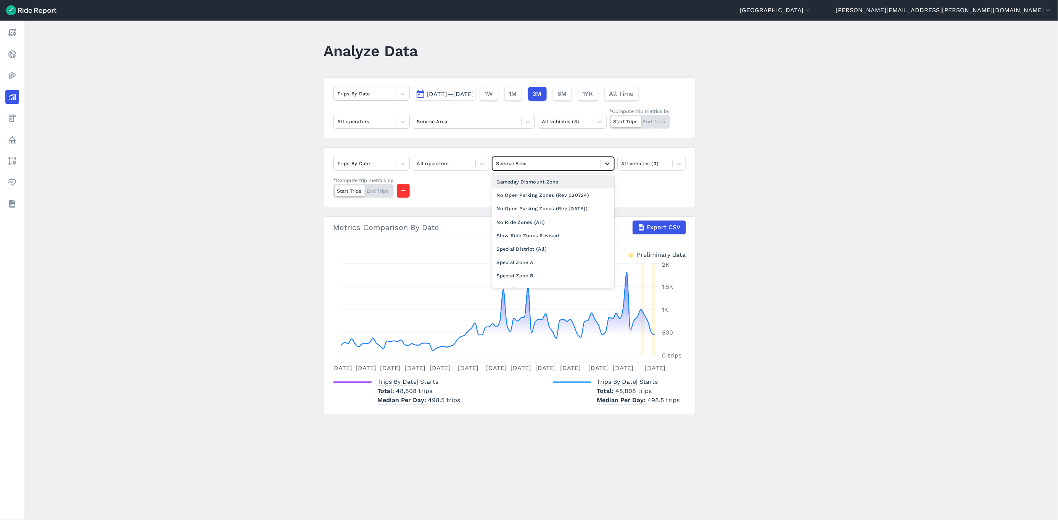
click at [609, 165] on icon at bounding box center [608, 164] width 8 height 8
click at [546, 277] on div "Special Zone B" at bounding box center [553, 275] width 122 height 13
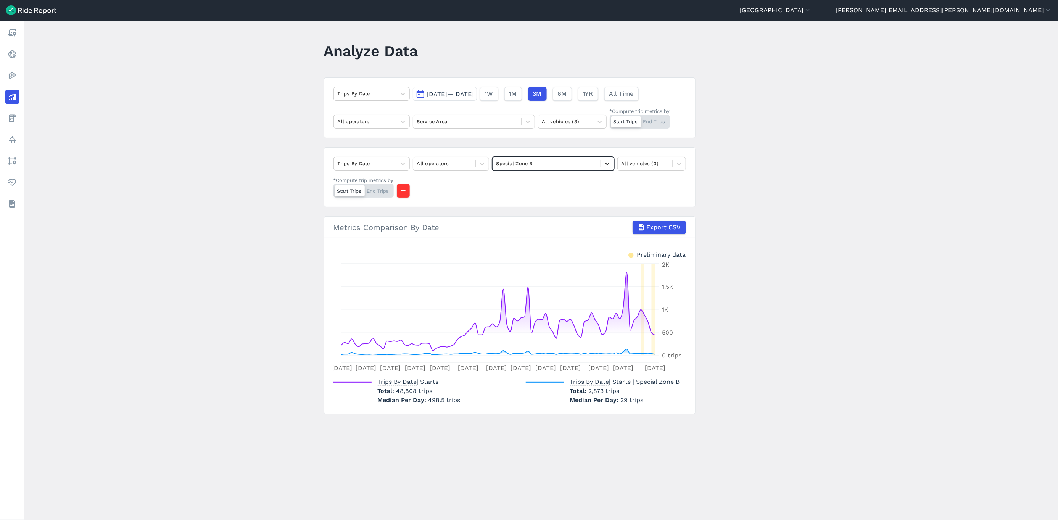
click at [608, 163] on icon at bounding box center [608, 164] width 8 height 8
click at [553, 261] on div "Special District (All)" at bounding box center [553, 262] width 122 height 13
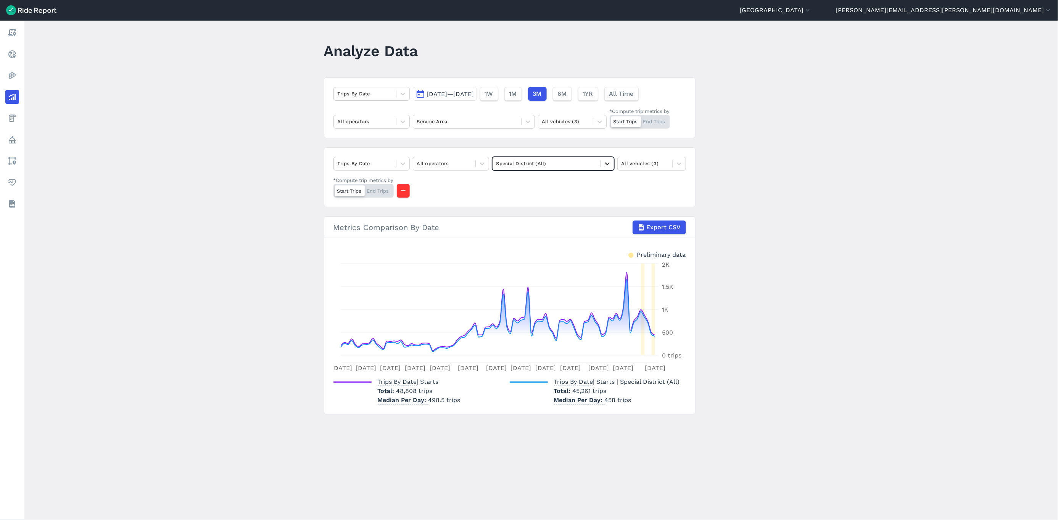
click at [606, 162] on icon at bounding box center [608, 164] width 8 height 8
click at [562, 268] on div "Special Zone A" at bounding box center [553, 262] width 122 height 13
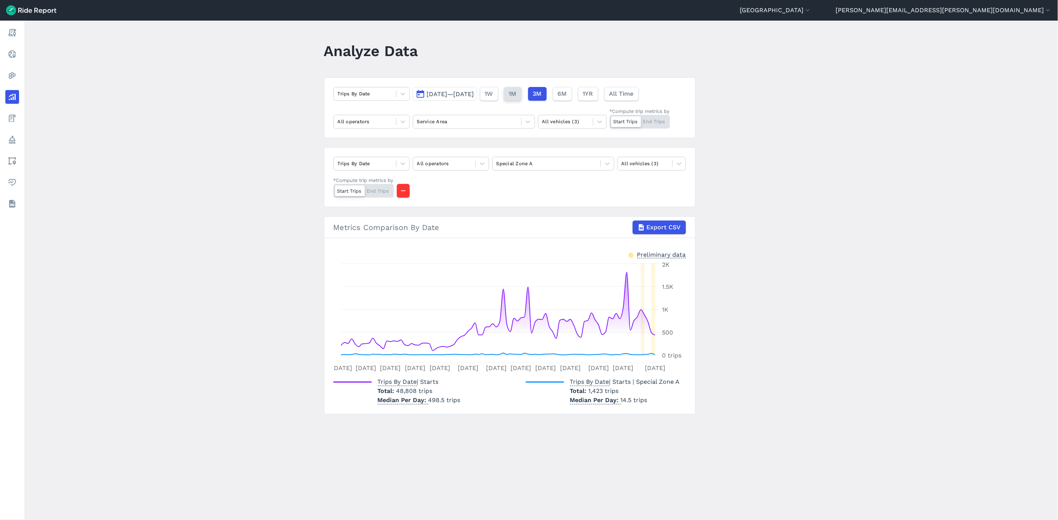
click at [517, 91] on span "1M" at bounding box center [513, 93] width 8 height 9
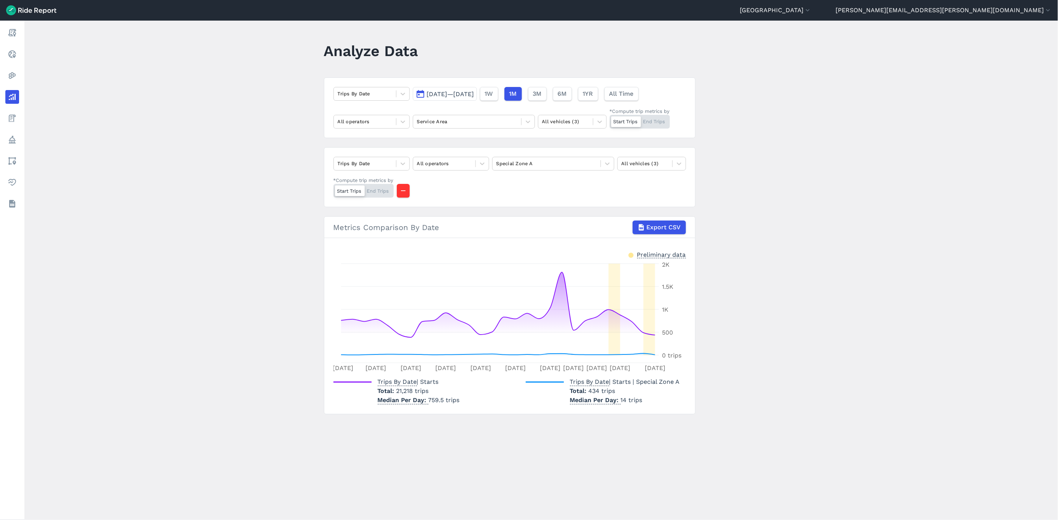
click at [394, 194] on div "Start Trips End Trips" at bounding box center [364, 191] width 60 height 14
click at [334, 189] on input "*Compute trip metrics by Start Trips End Trips" at bounding box center [334, 186] width 0 height 5
click at [394, 191] on div "Start Trips End Trips" at bounding box center [364, 191] width 60 height 14
click at [334, 189] on input "*Compute trip metrics by Start Trips End Trips" at bounding box center [334, 186] width 0 height 5
click at [493, 90] on span "1W" at bounding box center [489, 93] width 8 height 9
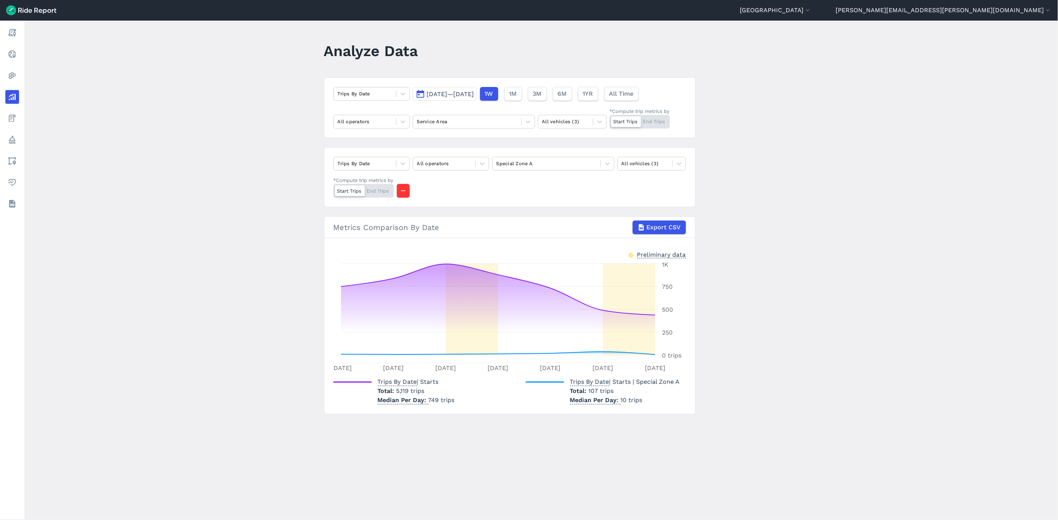
click at [474, 92] on span "[DATE]—[DATE]" at bounding box center [450, 93] width 47 height 7
click at [425, 143] on button "1" at bounding box center [427, 142] width 12 height 12
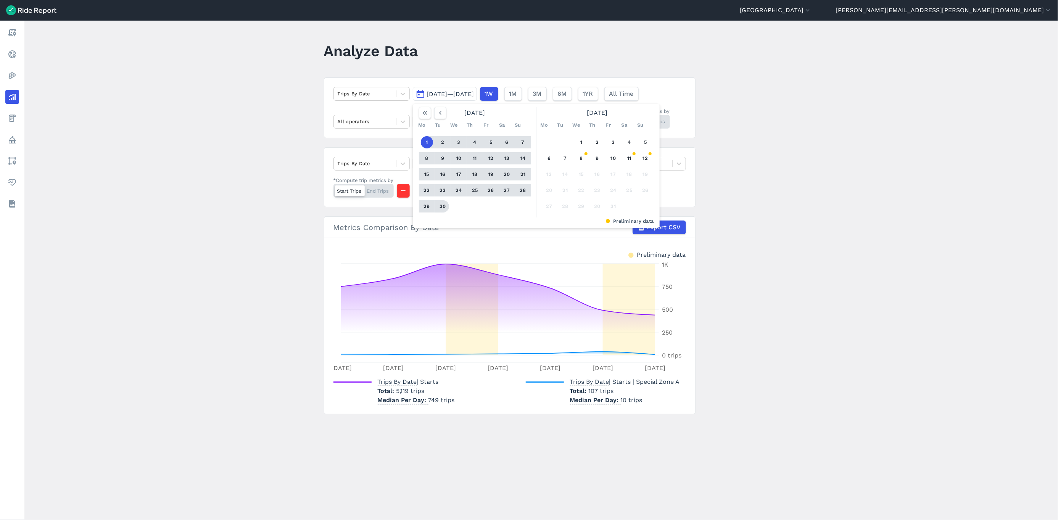
click at [440, 201] on button "30" at bounding box center [443, 206] width 12 height 12
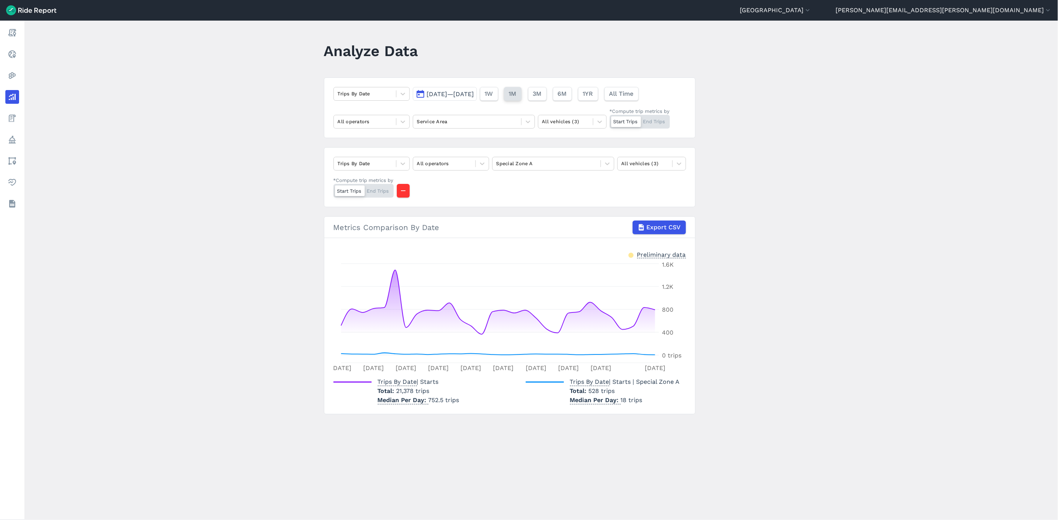
click at [517, 93] on span "1M" at bounding box center [513, 93] width 8 height 9
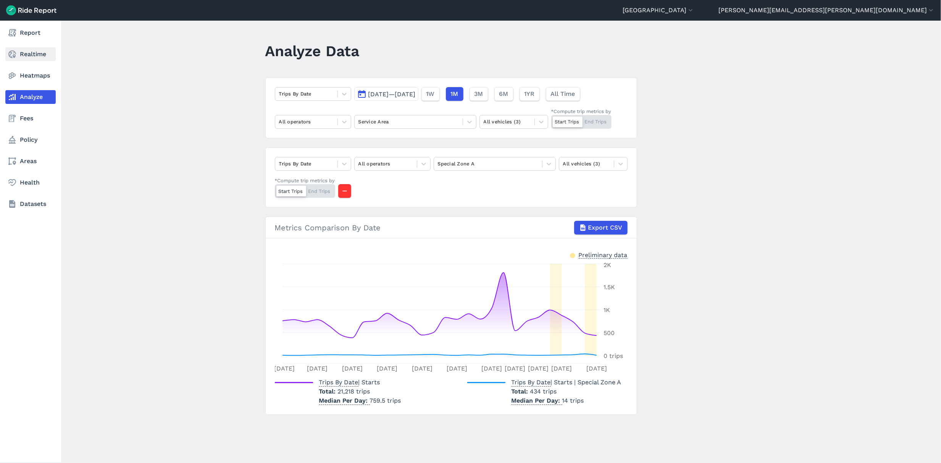
click at [10, 58] on icon at bounding box center [12, 54] width 9 height 9
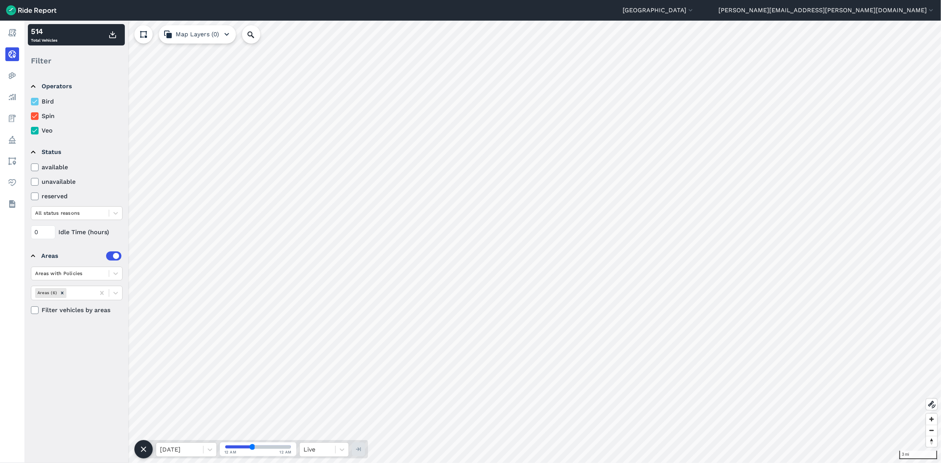
click at [226, 36] on icon "button" at bounding box center [226, 34] width 9 height 9
click at [212, 34] on button "Map Layers (0)" at bounding box center [197, 34] width 77 height 18
click at [114, 294] on icon at bounding box center [115, 293] width 5 height 3
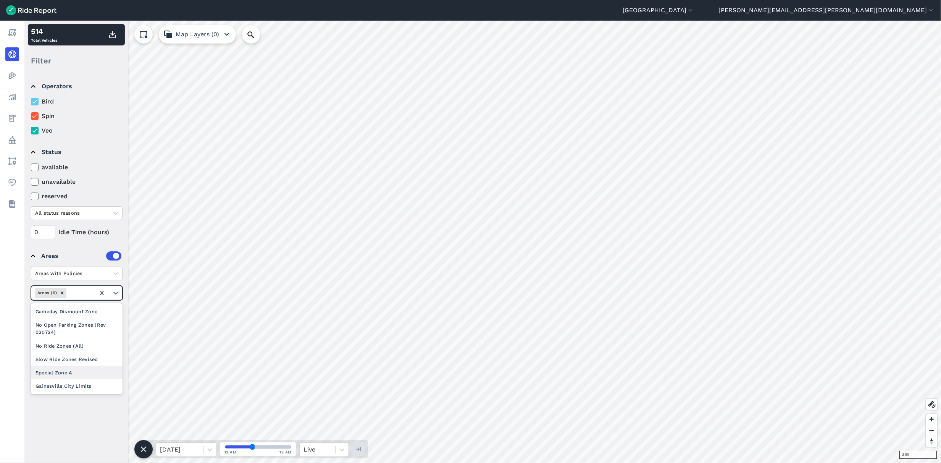
click at [73, 372] on div "Special Zone A" at bounding box center [77, 372] width 92 height 13
click at [282, 433] on html "[GEOGRAPHIC_DATA] [GEOGRAPHIC_DATA] [GEOGRAPHIC_DATA] [GEOGRAPHIC_DATA] [GEOGRA…" at bounding box center [470, 231] width 941 height 463
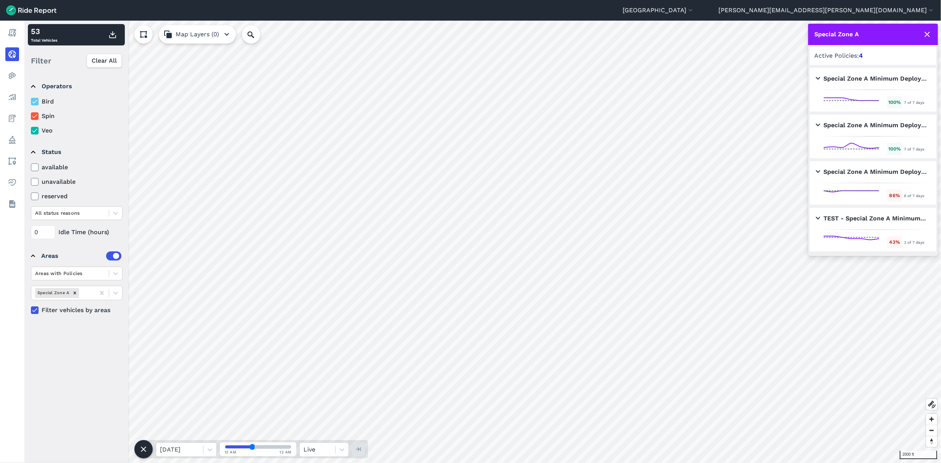
click at [818, 125] on h2 "Special Zone A Minimum Deployment Spin" at bounding box center [870, 125] width 111 height 9
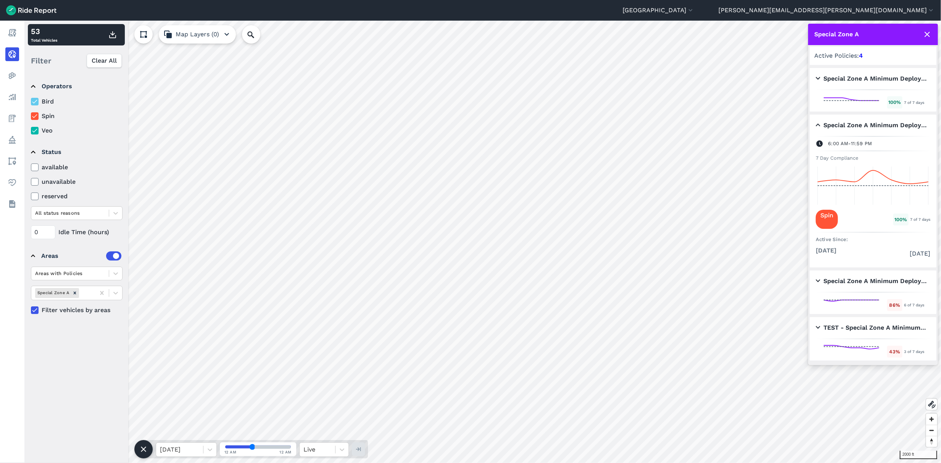
click at [818, 79] on h2 "Special Zone A Minimum Deployment Bird" at bounding box center [870, 78] width 111 height 9
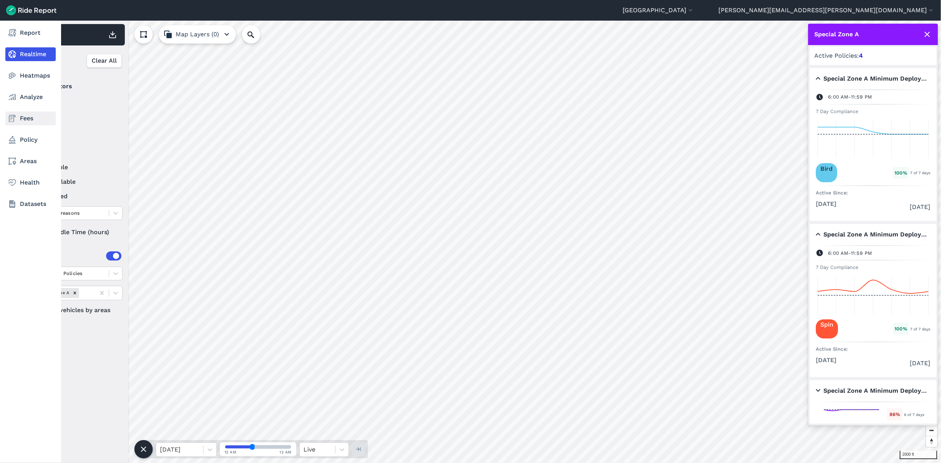
click at [12, 120] on icon at bounding box center [12, 118] width 9 height 9
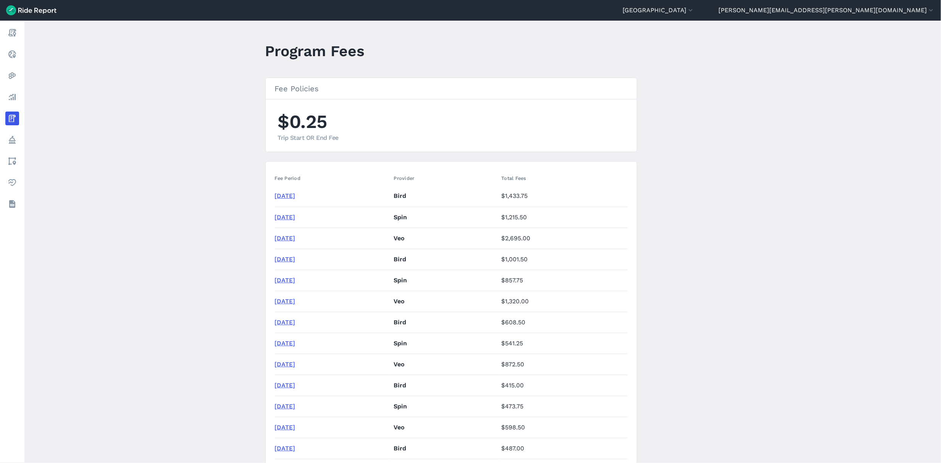
click at [295, 196] on link "[DATE]" at bounding box center [285, 195] width 21 height 7
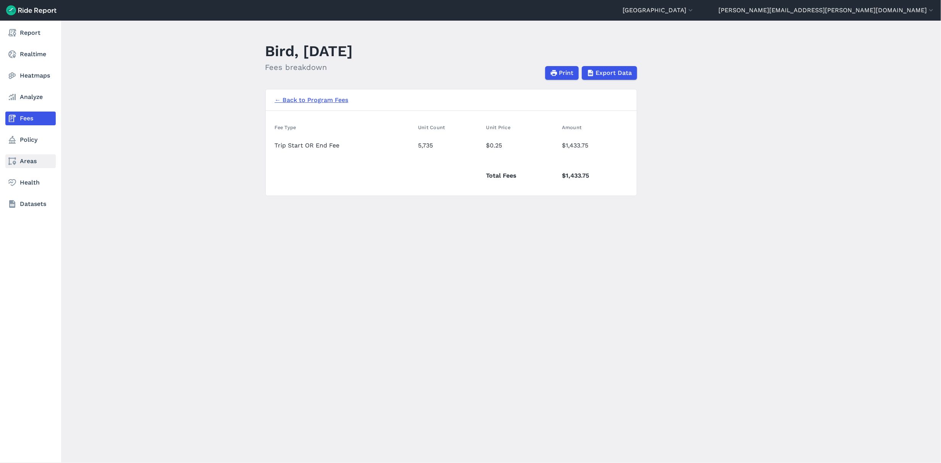
click at [13, 157] on icon at bounding box center [12, 160] width 9 height 9
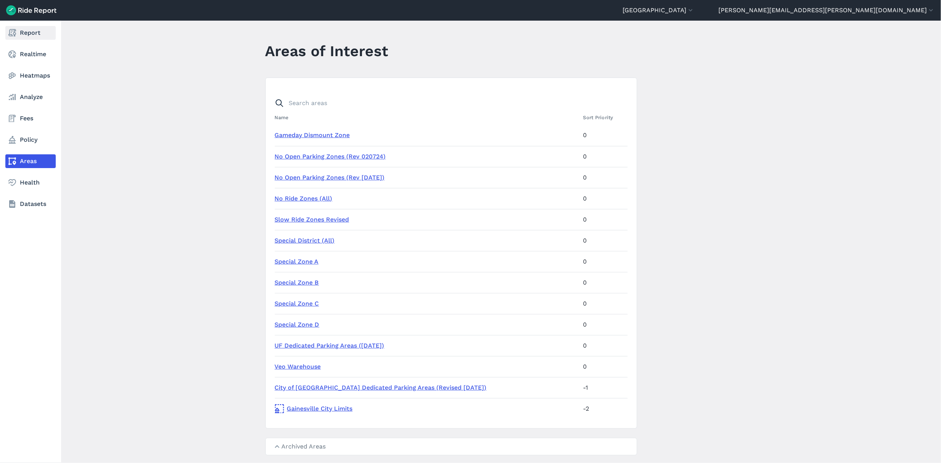
click at [12, 32] on icon at bounding box center [12, 32] width 9 height 9
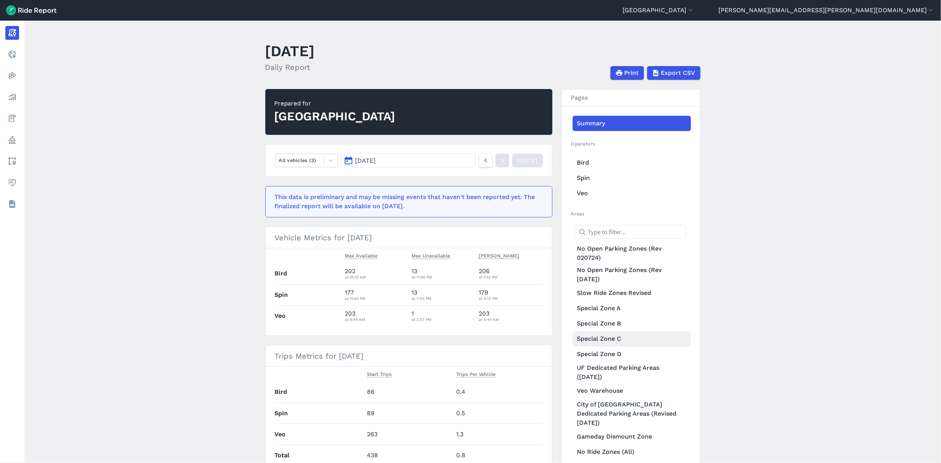
click at [627, 338] on link "Special Zone C" at bounding box center [631, 338] width 118 height 15
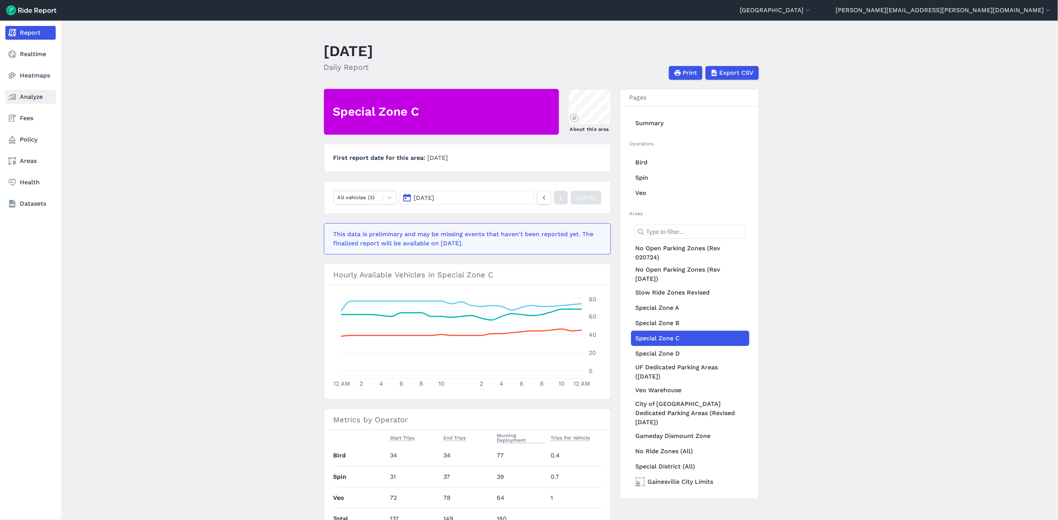
click at [31, 95] on link "Analyze" at bounding box center [30, 97] width 50 height 14
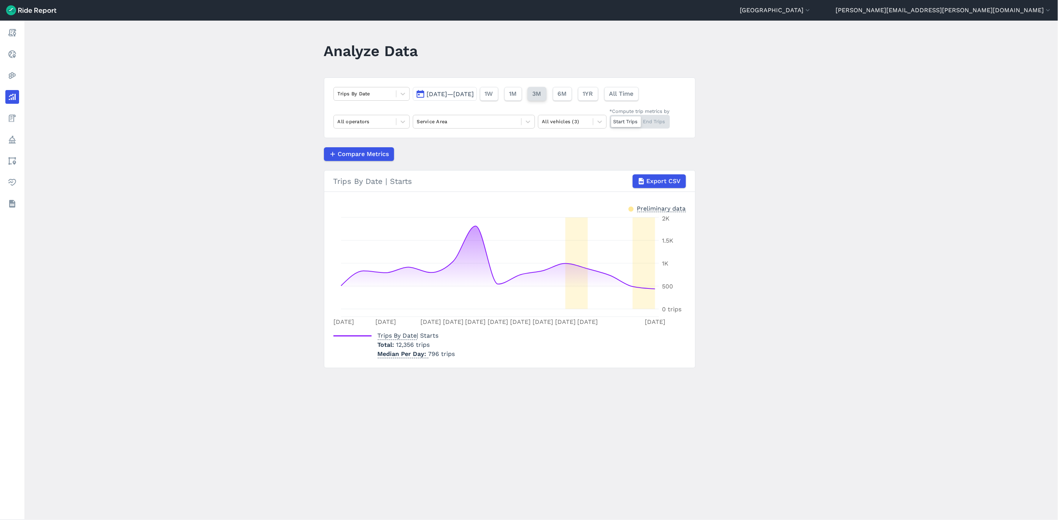
click at [546, 92] on button "3M" at bounding box center [537, 94] width 19 height 14
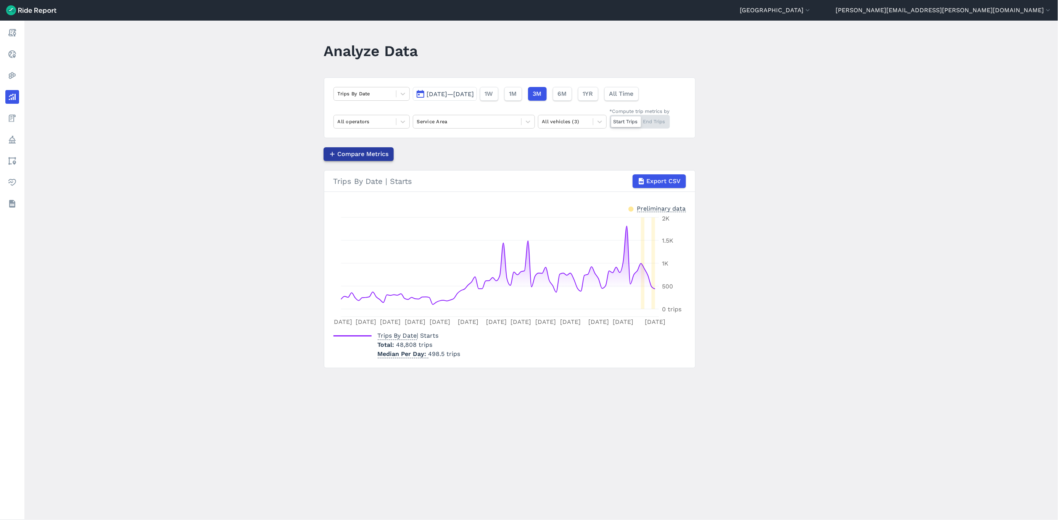
click at [388, 155] on button "Compare Metrics" at bounding box center [359, 154] width 70 height 14
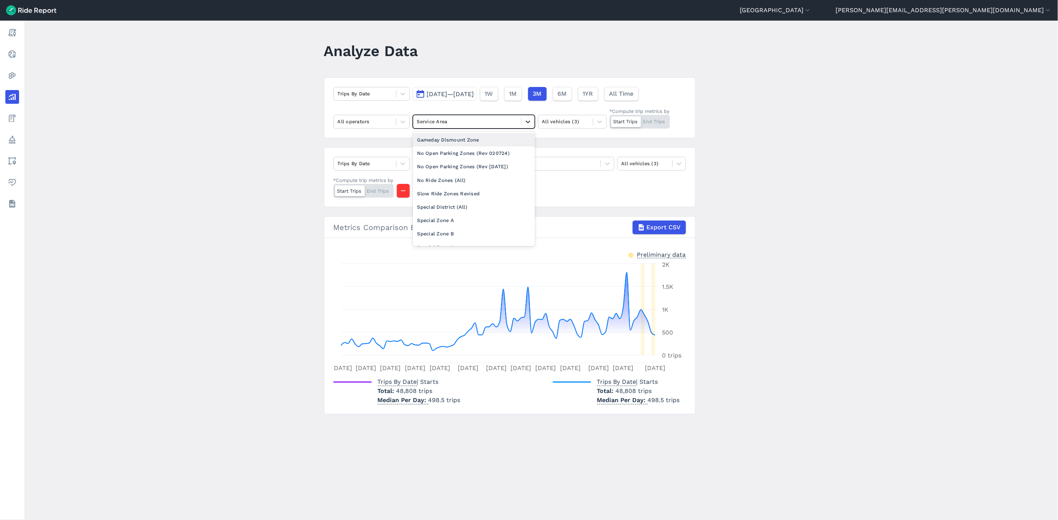
click at [525, 125] on icon at bounding box center [528, 122] width 8 height 8
click at [491, 228] on div "Special Zone C" at bounding box center [474, 229] width 122 height 13
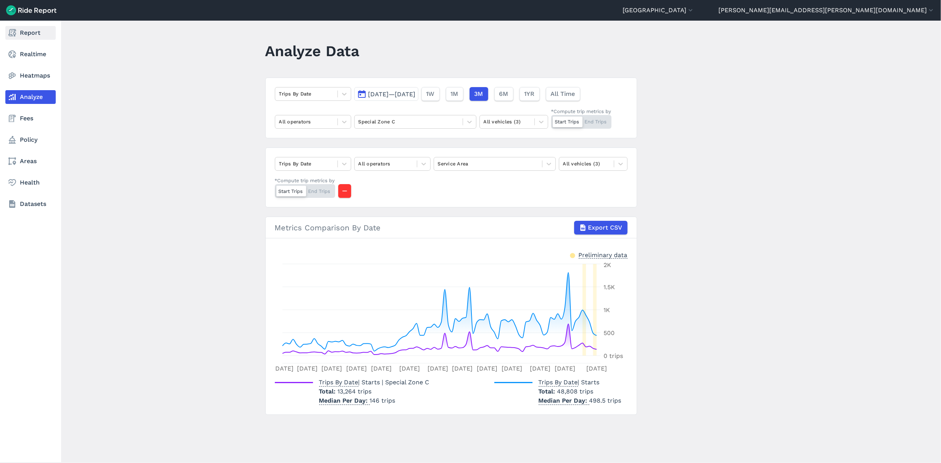
click at [18, 34] on link "Report" at bounding box center [30, 33] width 50 height 14
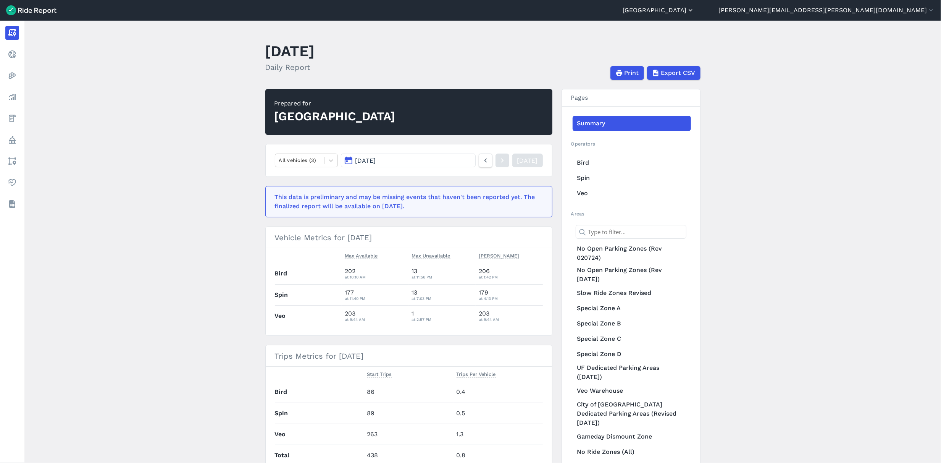
click at [694, 11] on button "[GEOGRAPHIC_DATA]" at bounding box center [658, 10] width 72 height 9
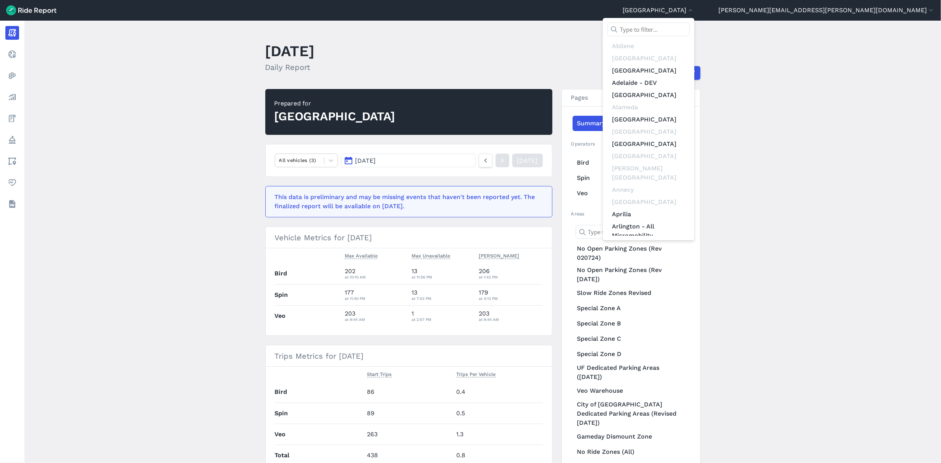
click at [695, 44] on div at bounding box center [470, 231] width 941 height 463
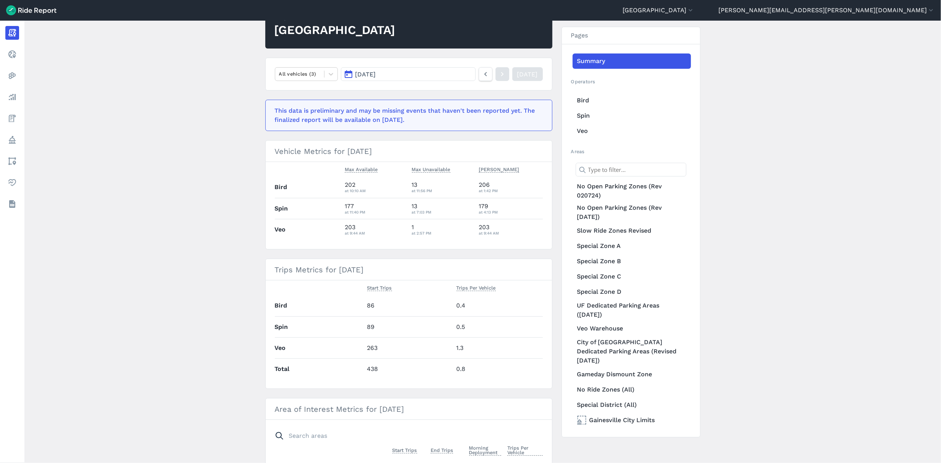
scroll to position [85, 0]
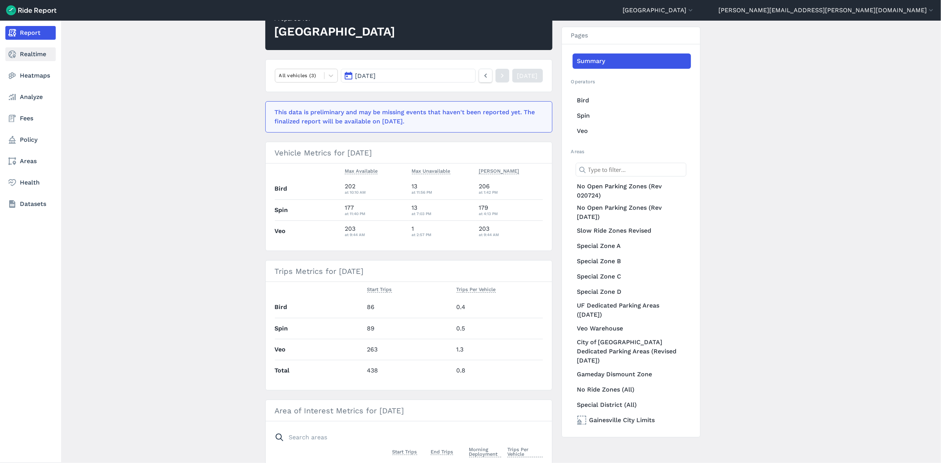
click at [28, 58] on link "Realtime" at bounding box center [30, 54] width 50 height 14
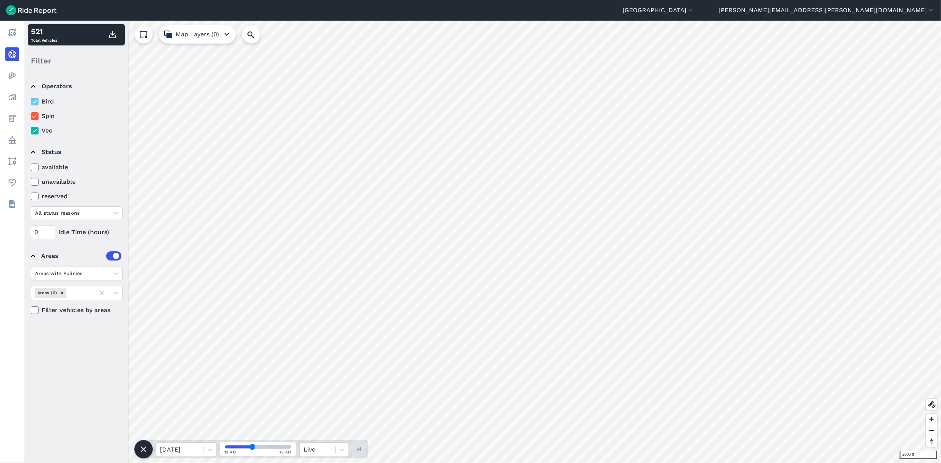
click at [228, 33] on icon "button" at bounding box center [226, 34] width 9 height 9
click at [882, 403] on use at bounding box center [932, 404] width 8 height 8
click at [882, 405] on use at bounding box center [932, 404] width 8 height 8
click at [339, 433] on icon at bounding box center [342, 449] width 8 height 8
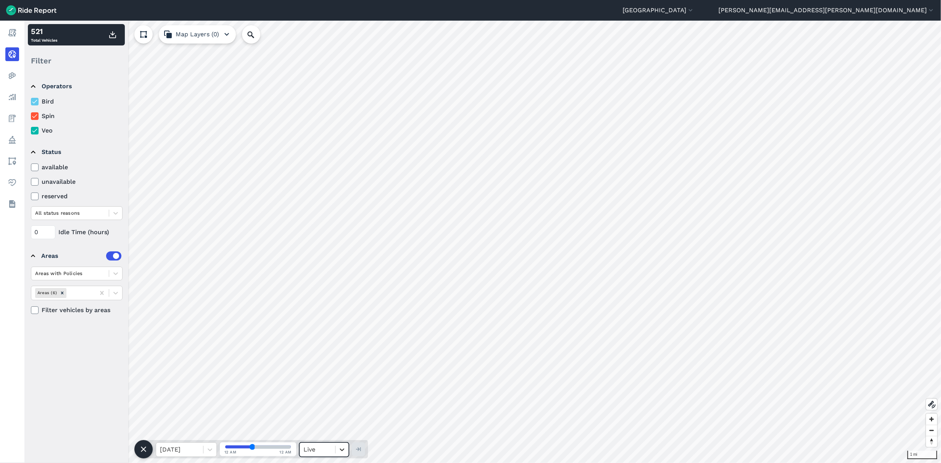
click at [340, 433] on icon at bounding box center [342, 449] width 8 height 8
click at [229, 35] on icon "button" at bounding box center [226, 34] width 9 height 9
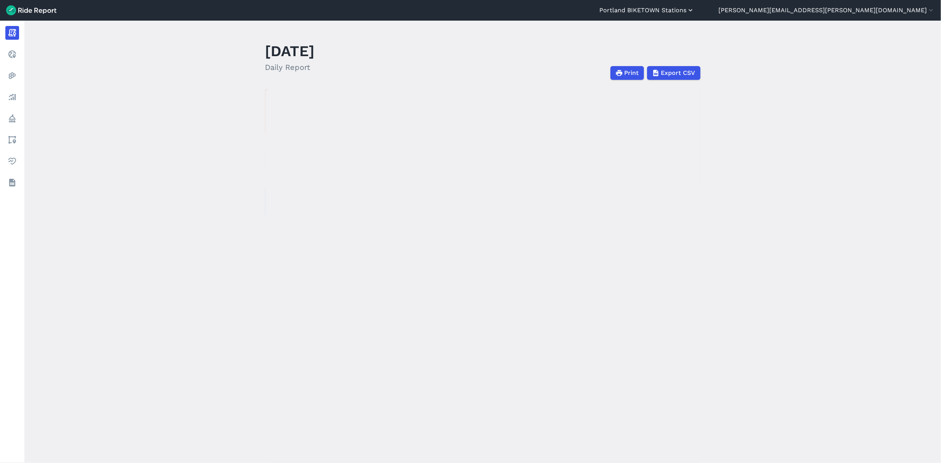
click at [694, 11] on icon "button" at bounding box center [691, 10] width 8 height 8
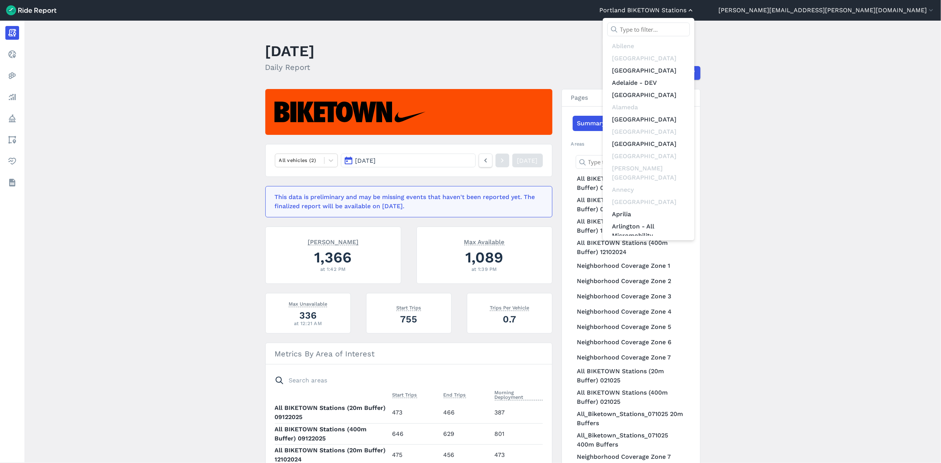
click at [827, 11] on div at bounding box center [470, 231] width 941 height 463
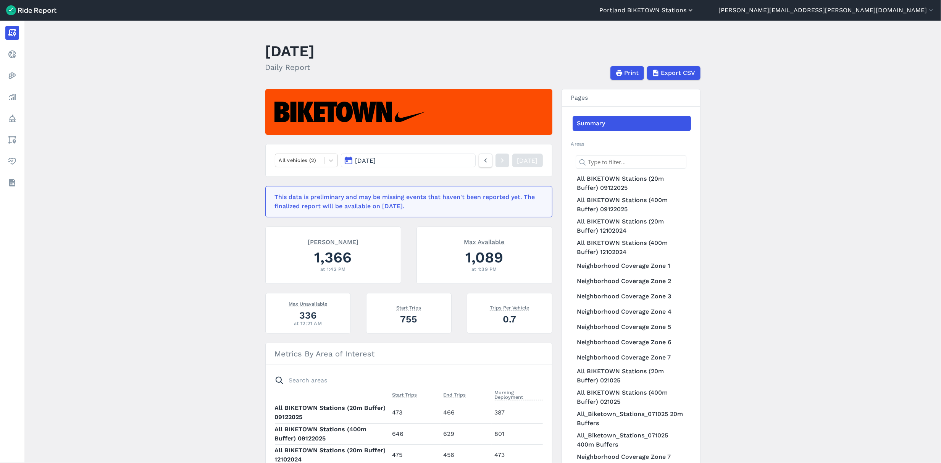
click at [692, 10] on use "button" at bounding box center [690, 10] width 4 height 2
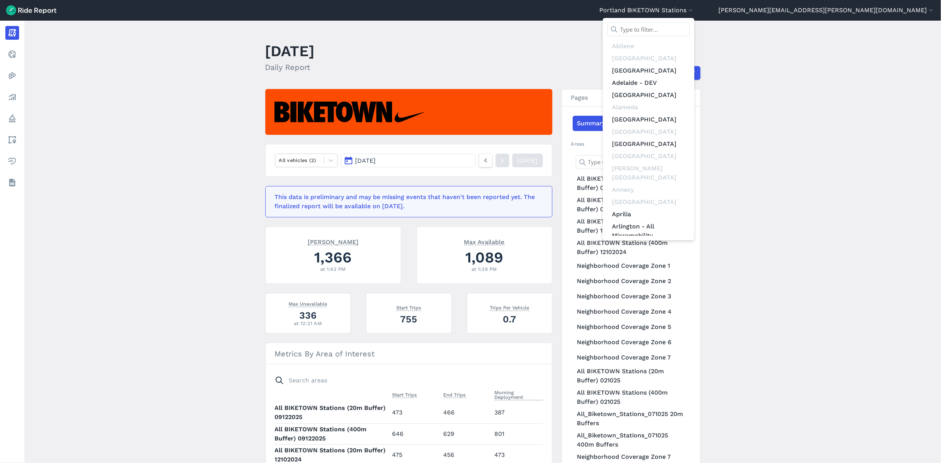
click at [690, 29] on input "text" at bounding box center [648, 30] width 82 height 14
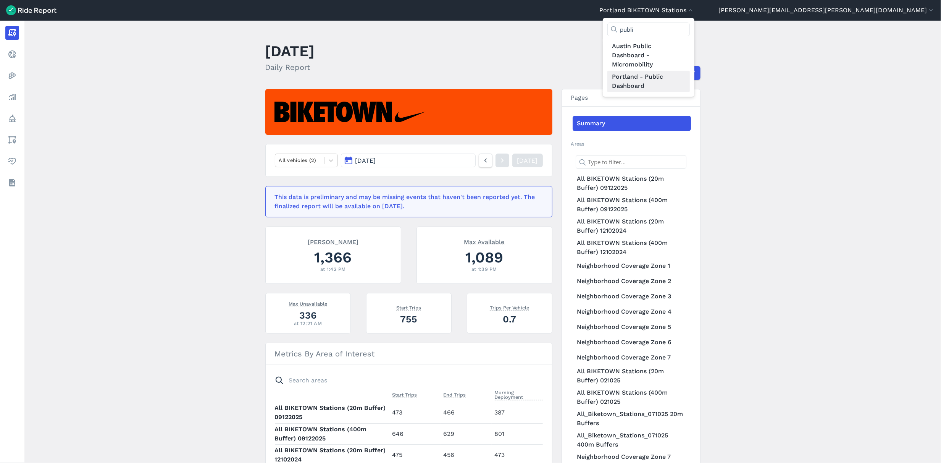
type input "publi"
click at [690, 77] on link "Portland - Public Dashboard" at bounding box center [648, 81] width 82 height 21
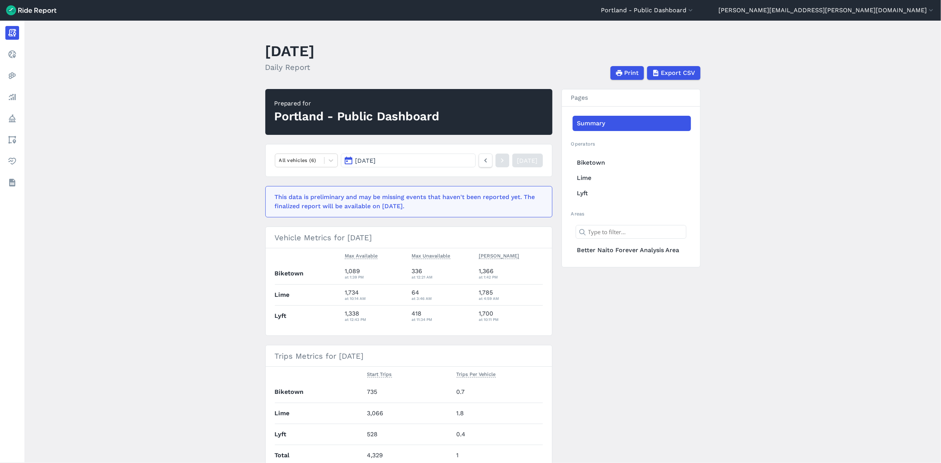
click at [314, 114] on div "Portland - Public Dashboard" at bounding box center [356, 116] width 165 height 17
click at [692, 11] on use "button" at bounding box center [690, 10] width 4 height 2
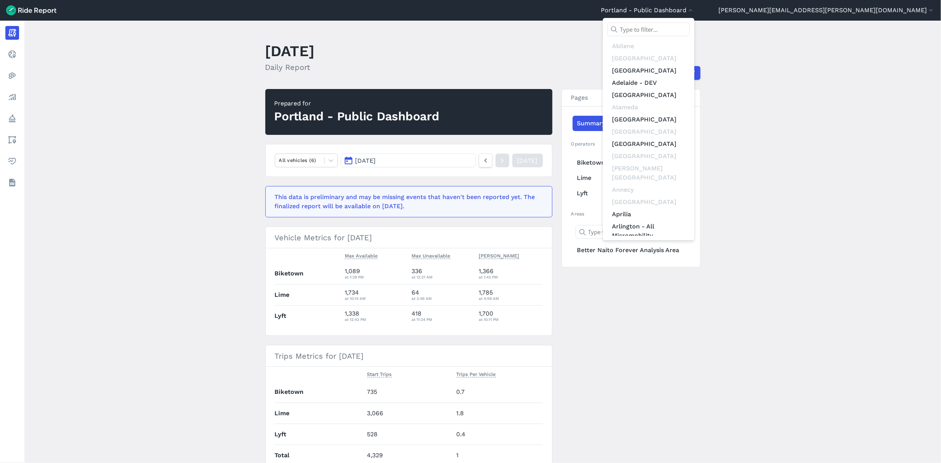
drag, startPoint x: 786, startPoint y: 26, endPoint x: 782, endPoint y: 26, distance: 3.8
click at [690, 26] on input "text" at bounding box center [648, 30] width 82 height 14
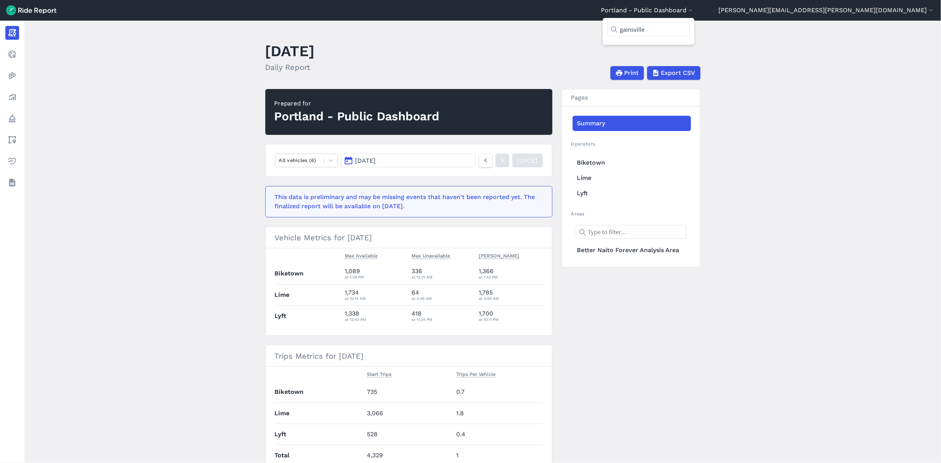
click at [690, 28] on input "gainsville" at bounding box center [648, 30] width 82 height 14
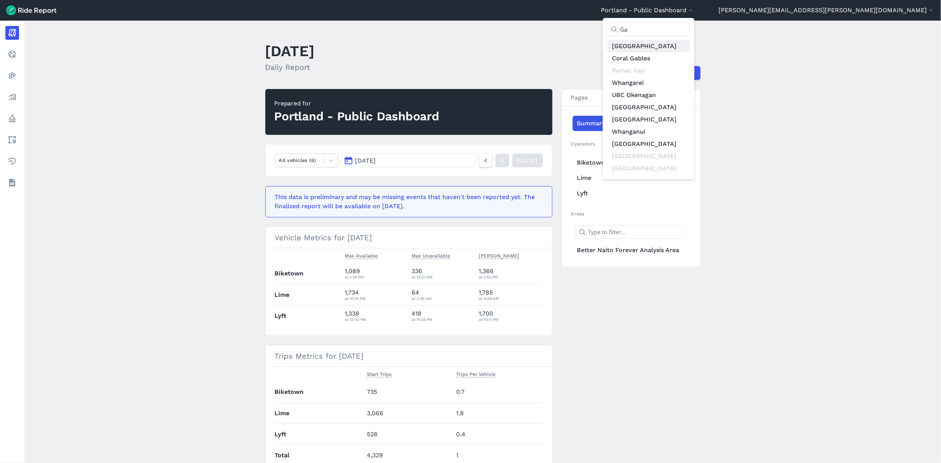
type input "Ga"
click at [690, 49] on link "[GEOGRAPHIC_DATA]" at bounding box center [648, 46] width 82 height 12
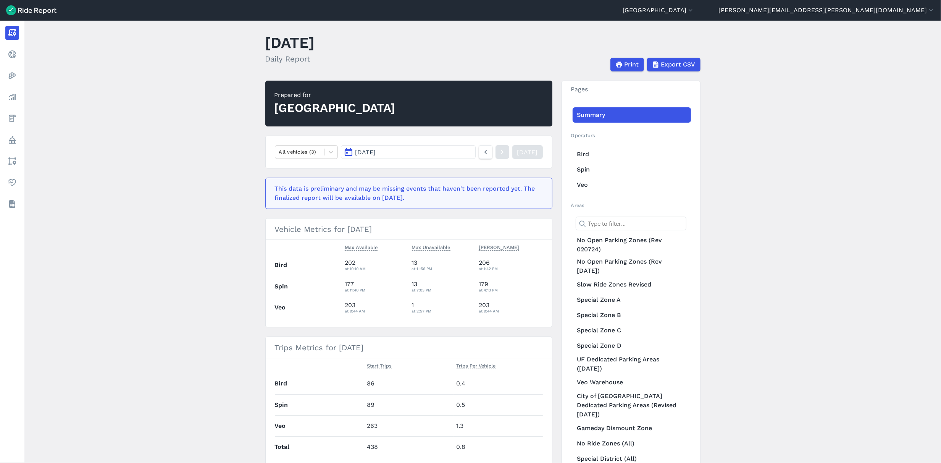
scroll to position [11, 0]
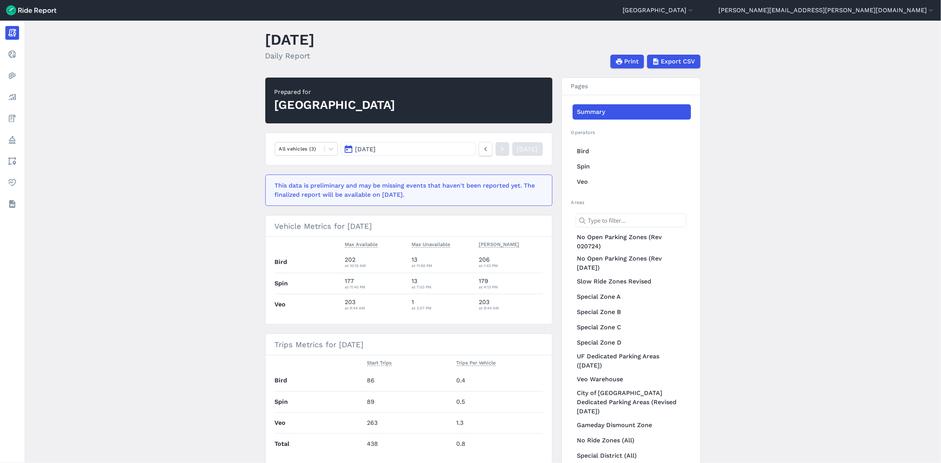
click at [527, 29] on header "October 12, 2025 Daily Report Print Export CSV" at bounding box center [487, 47] width 444 height 41
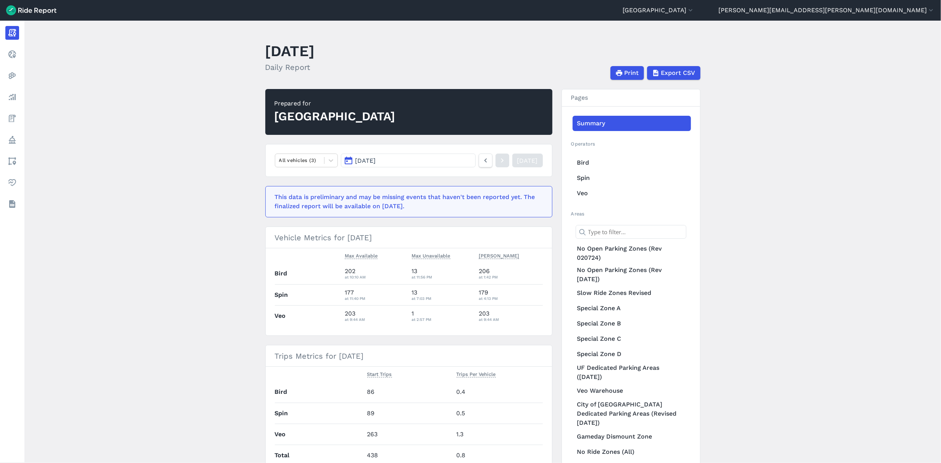
scroll to position [8, 0]
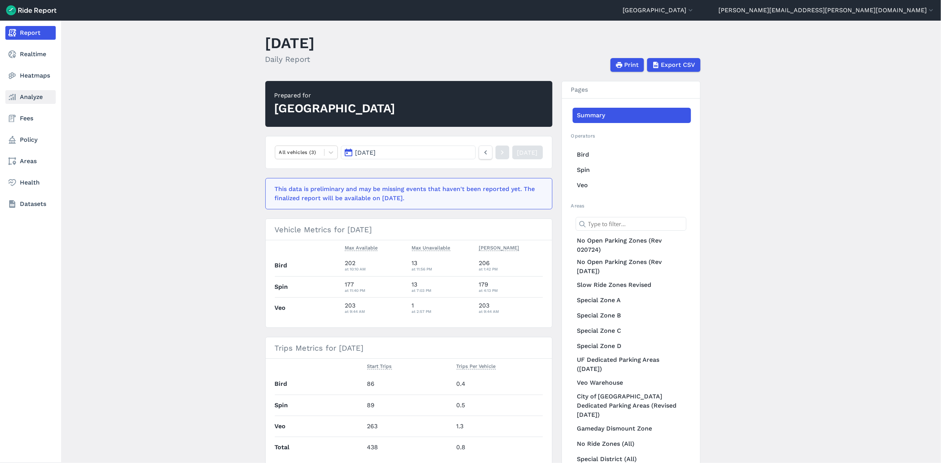
click at [37, 100] on link "Analyze" at bounding box center [30, 97] width 50 height 14
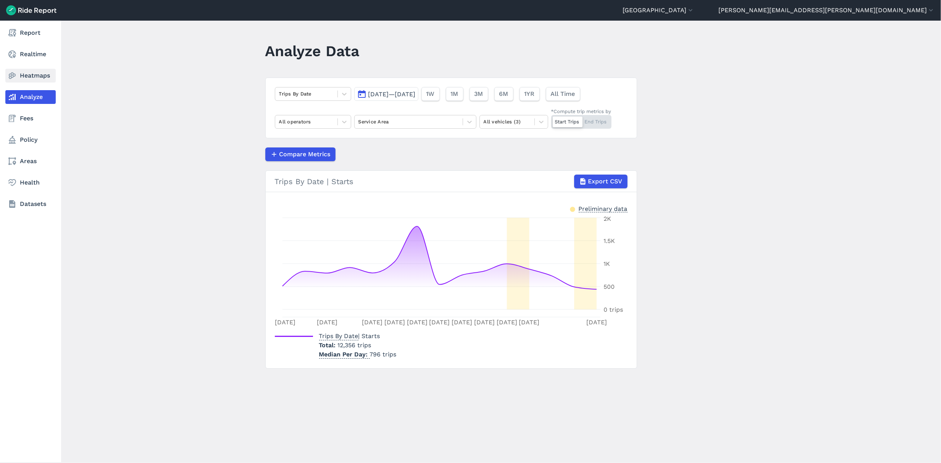
click at [32, 77] on link "Heatmaps" at bounding box center [30, 76] width 50 height 14
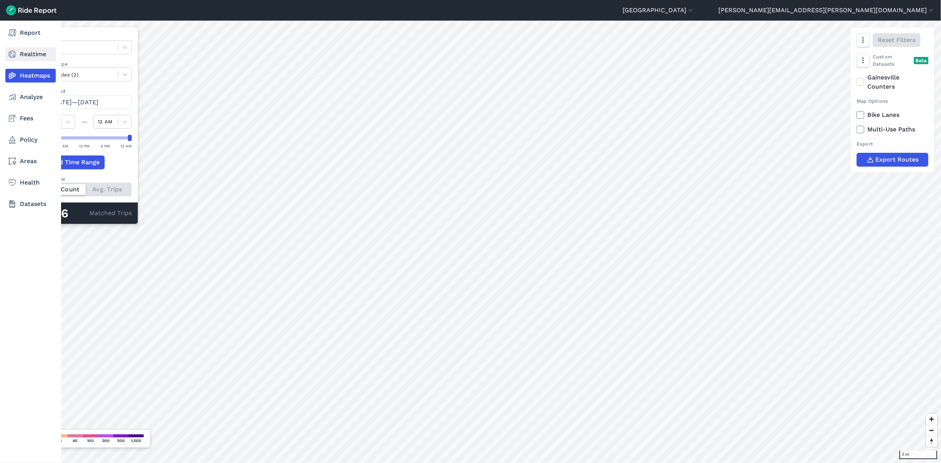
click at [17, 51] on link "Realtime" at bounding box center [30, 54] width 50 height 14
